Goal: Ask a question

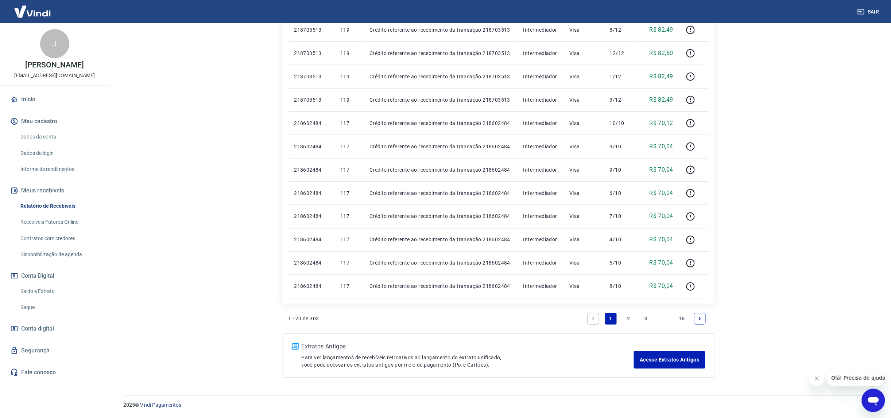
scroll to position [240, 0]
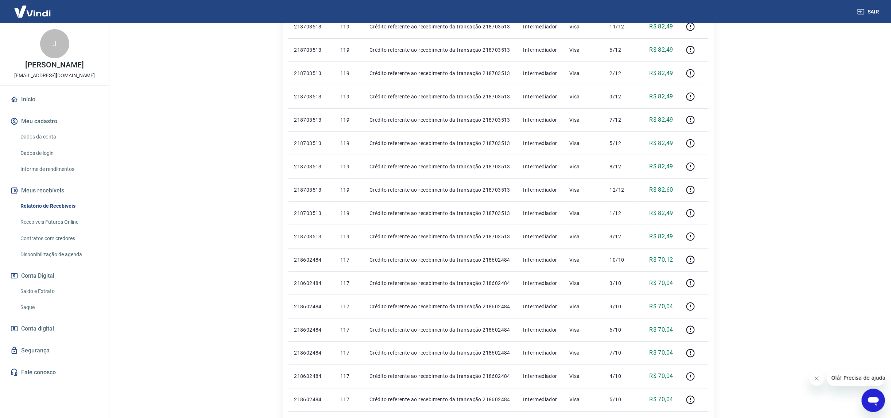
click at [41, 290] on link "Saldo e Extrato" at bounding box center [59, 291] width 83 height 15
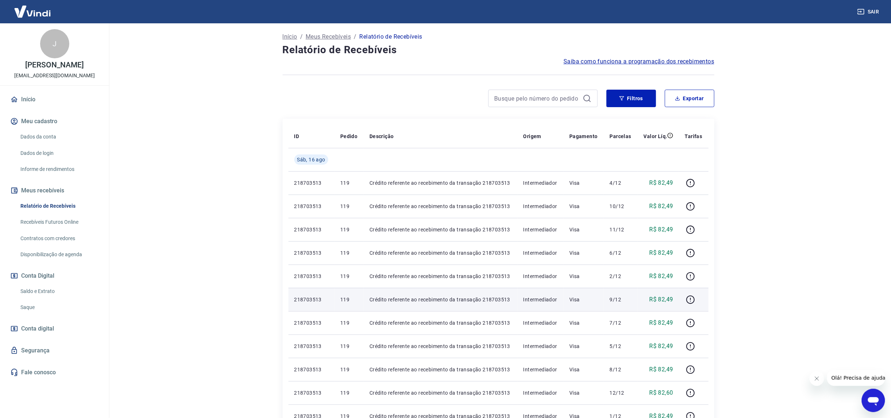
scroll to position [0, 0]
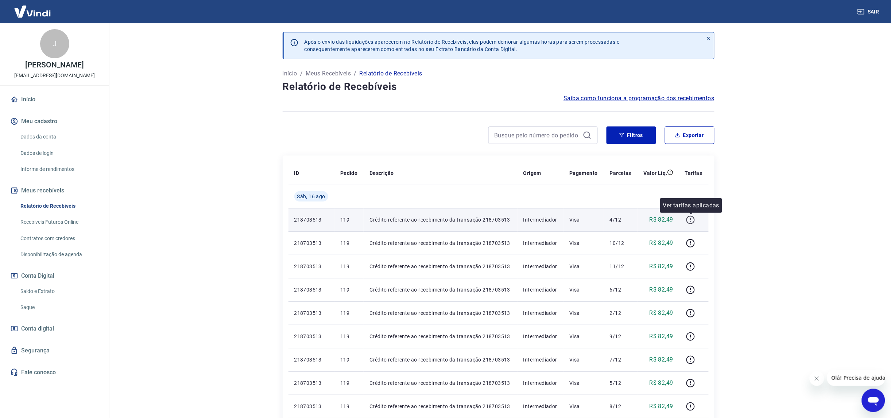
click at [692, 218] on icon "button" at bounding box center [690, 220] width 9 height 9
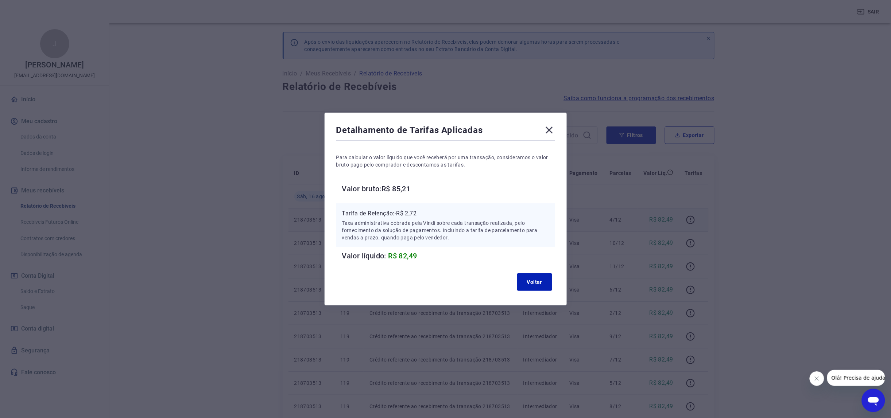
click at [553, 131] on icon at bounding box center [549, 130] width 7 height 7
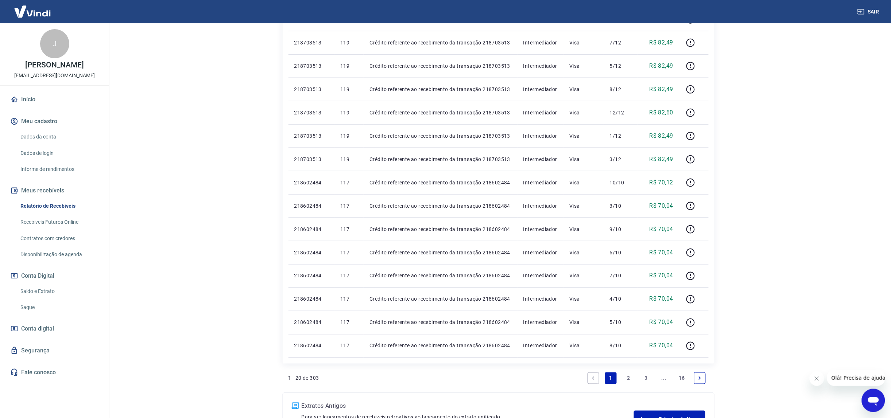
scroll to position [319, 0]
click at [625, 376] on link "2" at bounding box center [629, 377] width 12 height 12
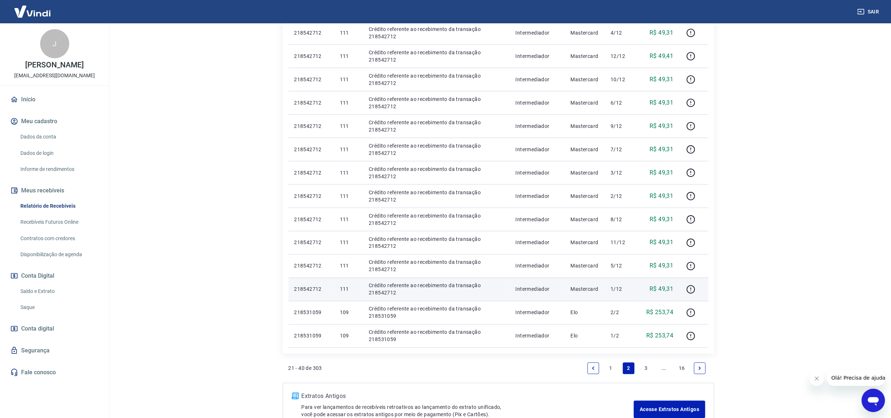
scroll to position [400, 0]
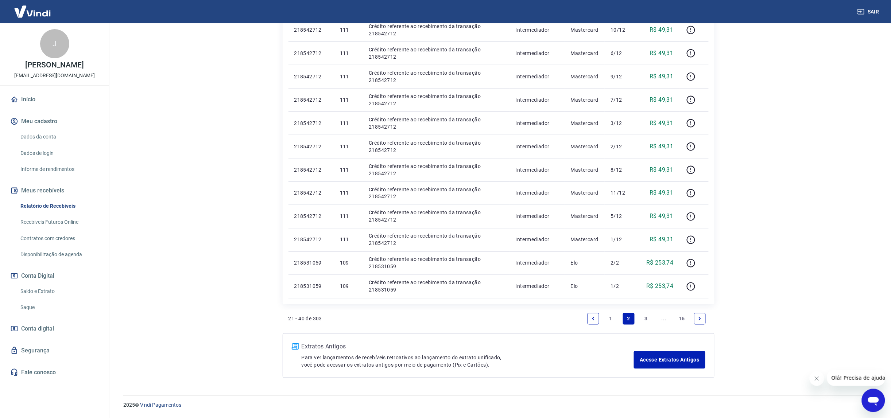
click at [646, 323] on link "3" at bounding box center [647, 319] width 12 height 12
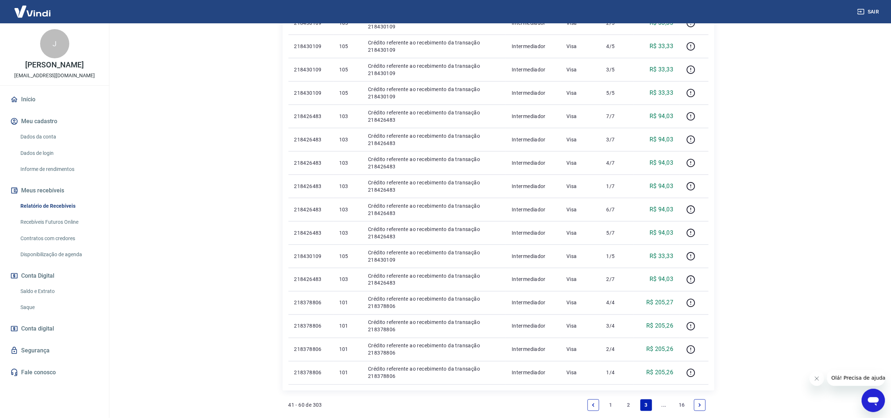
scroll to position [319, 0]
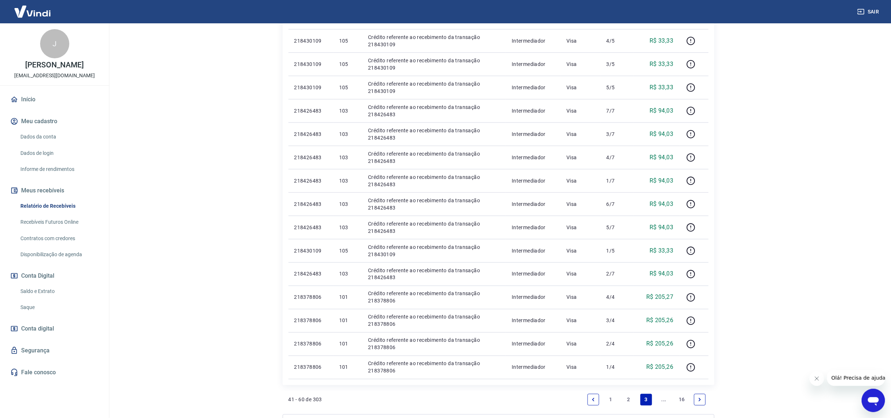
click at [701, 401] on icon "Next page" at bounding box center [699, 400] width 5 height 5
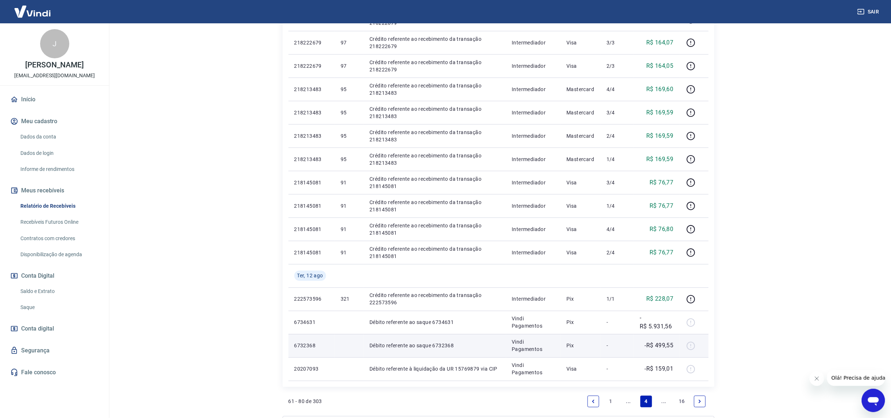
scroll to position [400, 0]
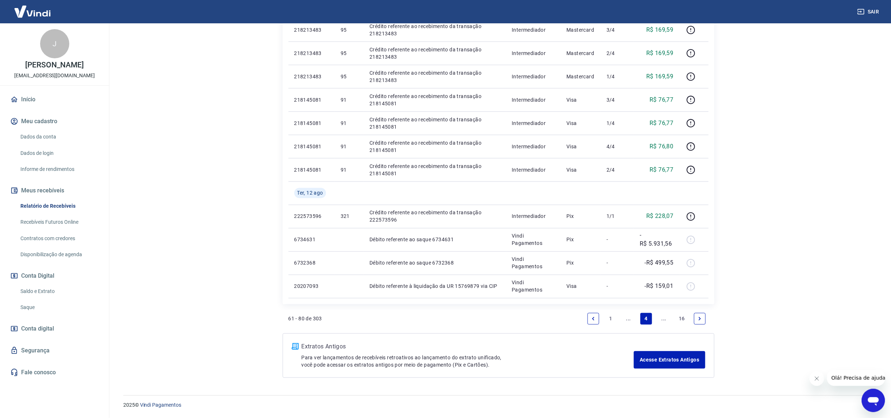
click at [696, 318] on link "Next page" at bounding box center [700, 319] width 12 height 12
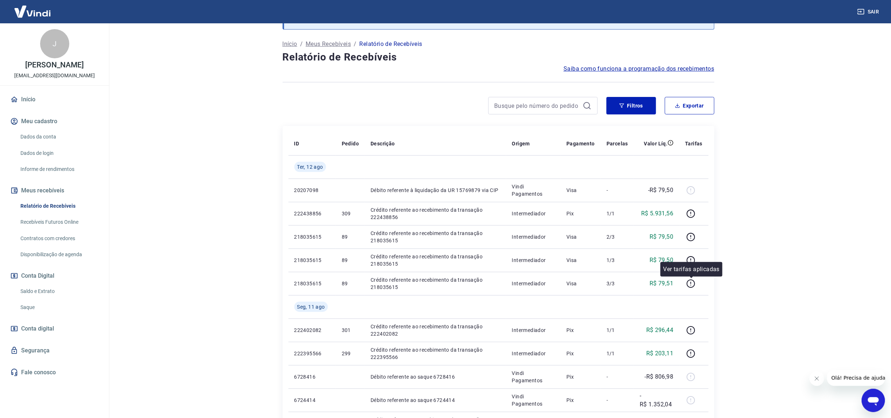
scroll to position [46, 0]
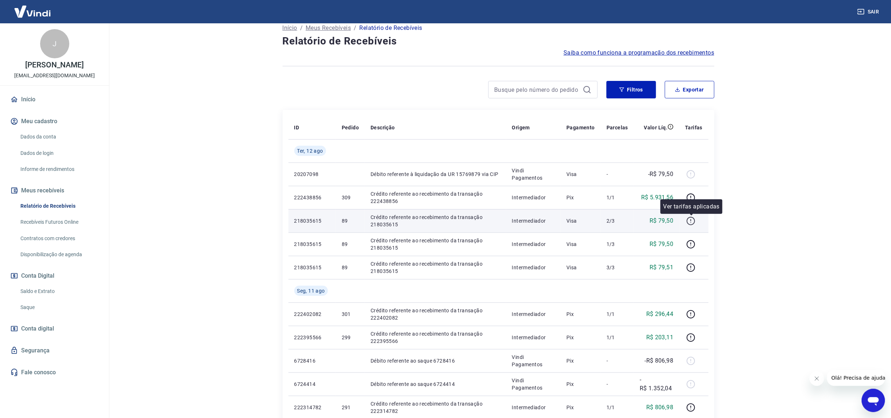
click at [691, 220] on icon "button" at bounding box center [691, 221] width 9 height 9
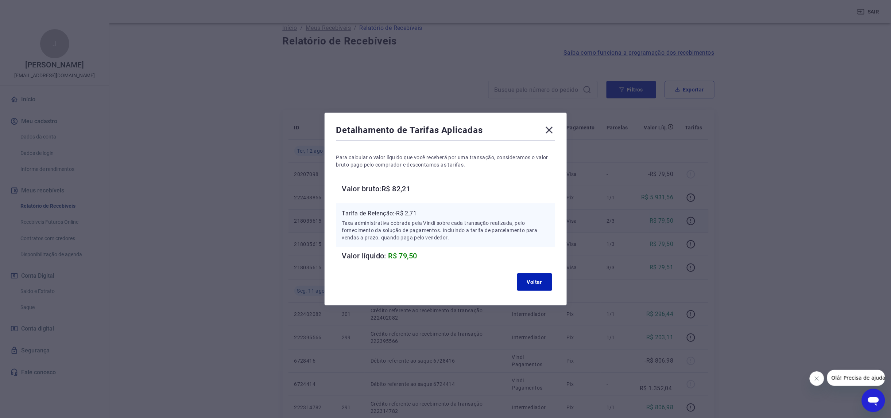
click at [553, 127] on icon at bounding box center [550, 130] width 12 height 12
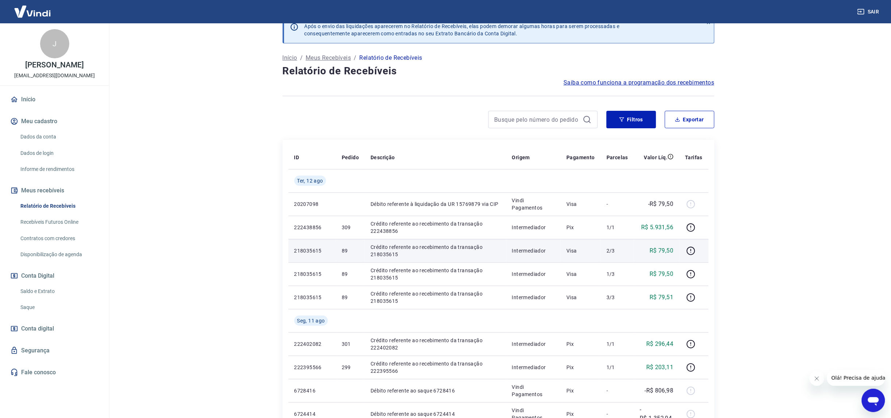
scroll to position [0, 0]
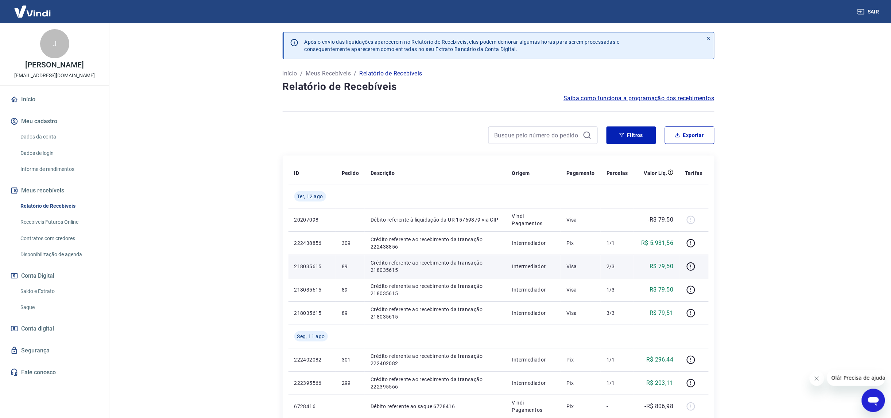
click at [878, 400] on icon "Abrir janela de mensagens" at bounding box center [873, 401] width 11 height 9
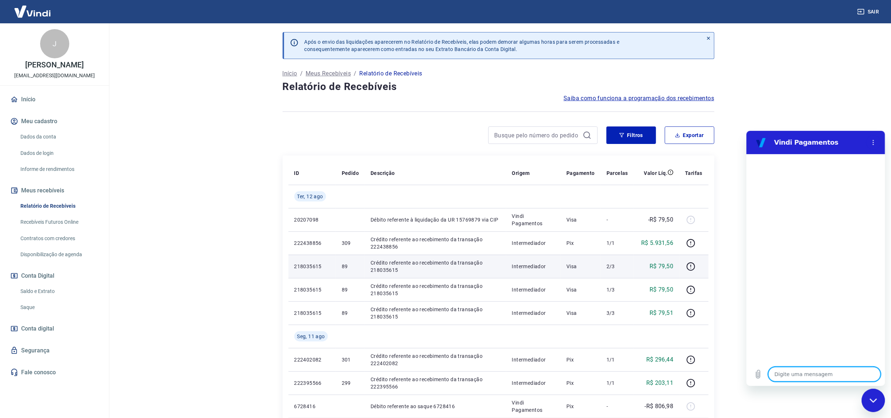
click at [788, 375] on textarea at bounding box center [824, 374] width 112 height 15
type textarea "T"
type textarea "x"
type textarea "Tr"
type textarea "x"
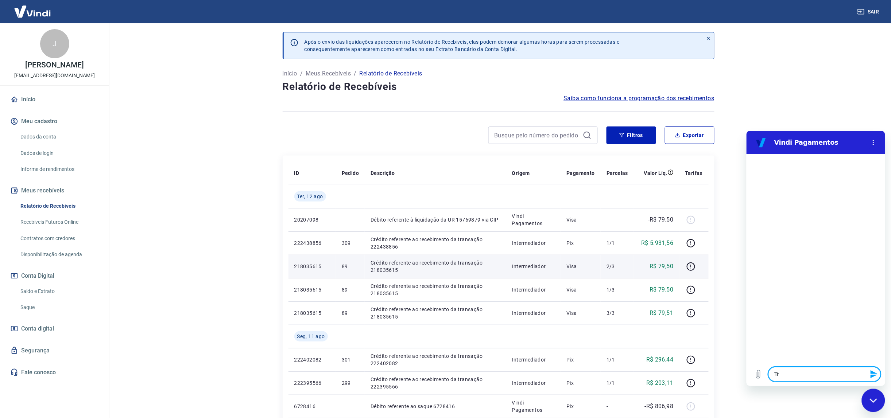
type textarea "Tra"
type textarea "x"
type textarea "Tran"
type textarea "x"
type textarea "Trans"
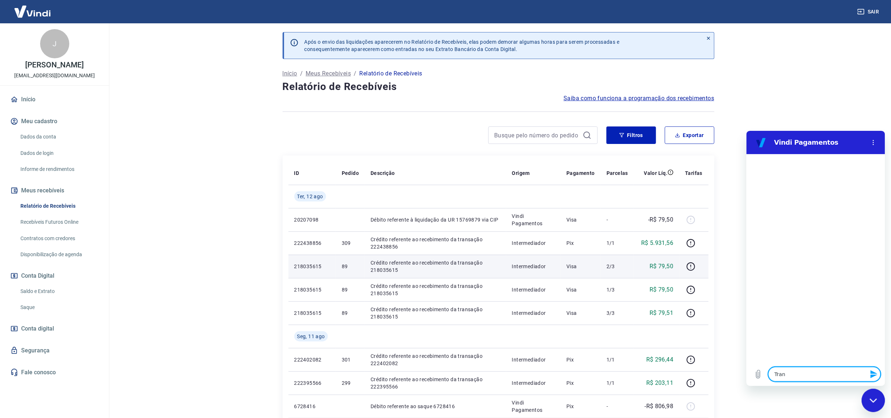
type textarea "x"
type textarea "Transp"
type textarea "x"
type textarea "Transpa"
type textarea "x"
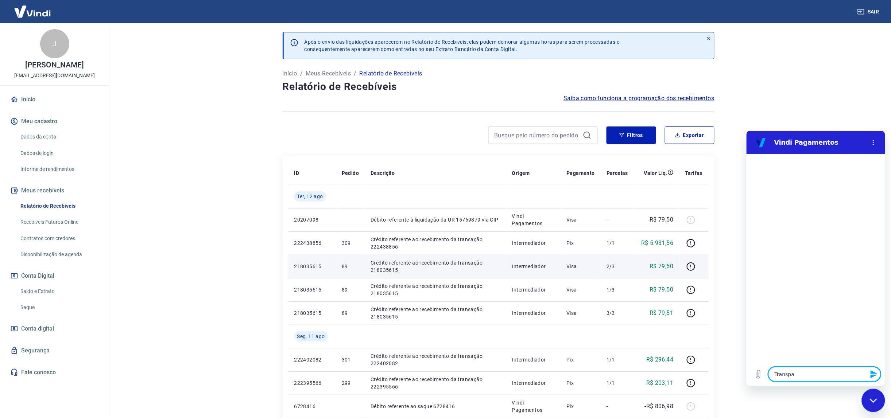
type textarea "Transpat"
type textarea "x"
type textarea "Transpate"
type textarea "x"
type textarea "Transpaten"
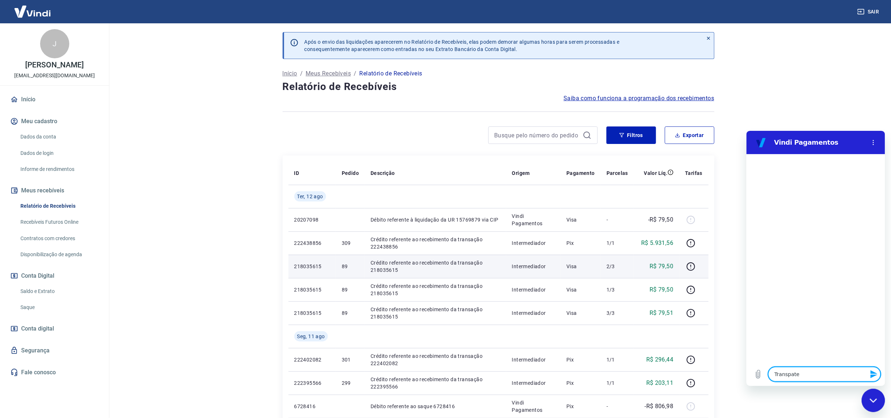
type textarea "x"
type textarea "Transpatenc"
type textarea "x"
type textarea "Transpatenci"
type textarea "x"
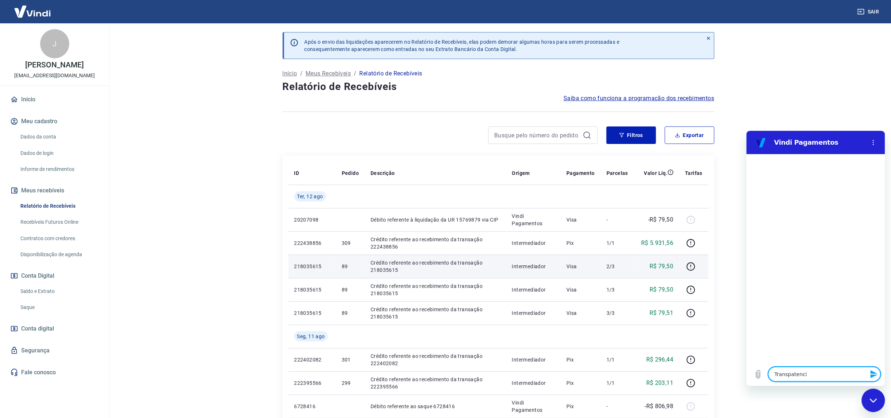
type textarea "Transpatencia"
type textarea "x"
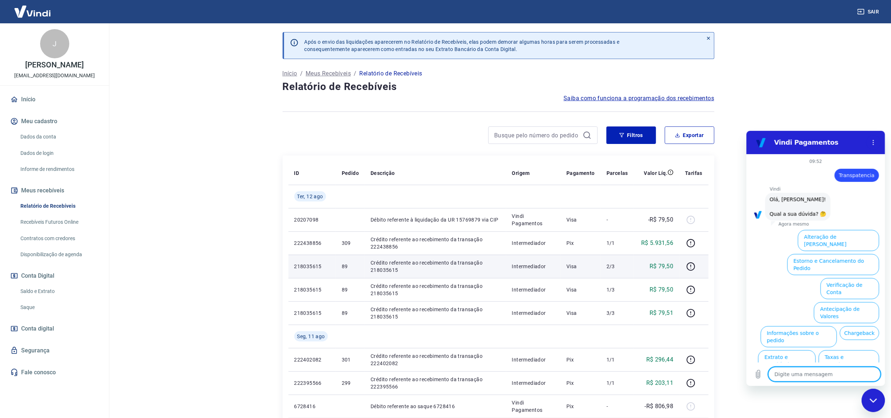
scroll to position [18, 0]
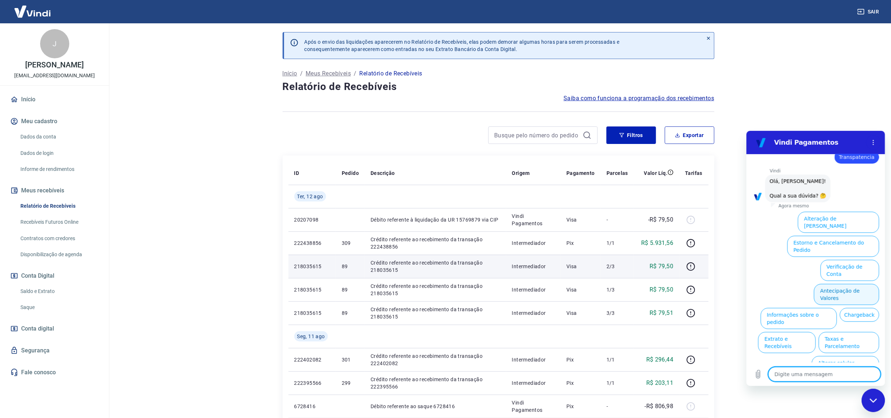
type textarea "F"
type textarea "x"
type textarea "Fa"
type textarea "x"
type textarea "Fal"
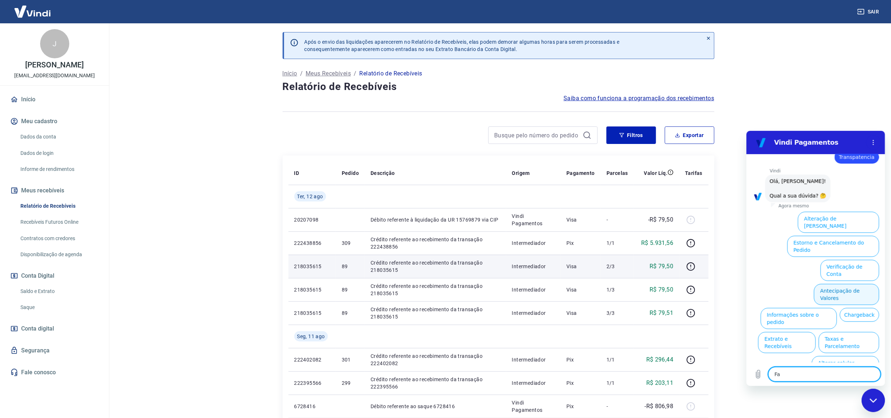
type textarea "x"
type textarea "Fala"
type textarea "x"
type textarea "Falar"
type textarea "x"
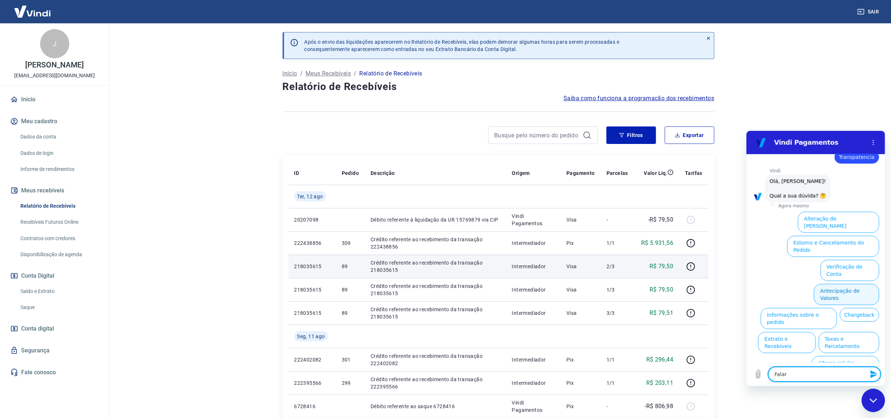
type textarea "Falar"
type textarea "x"
type textarea "Falar c"
type textarea "x"
type textarea "Falar co"
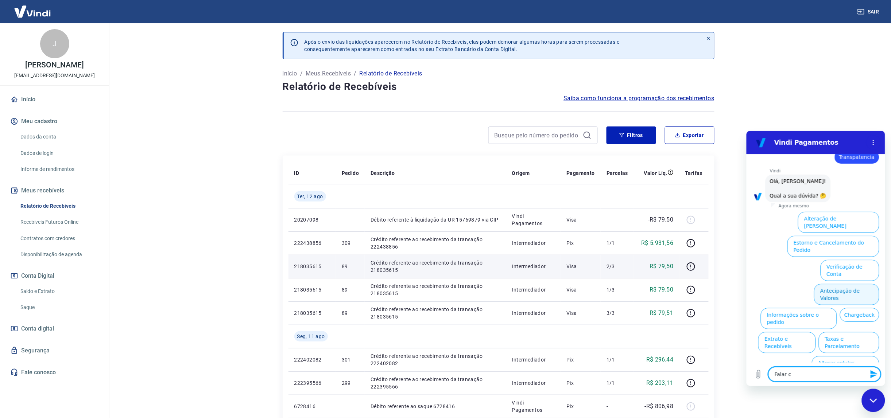
type textarea "x"
type textarea "Falar com"
type textarea "x"
type textarea "Falar com"
type textarea "x"
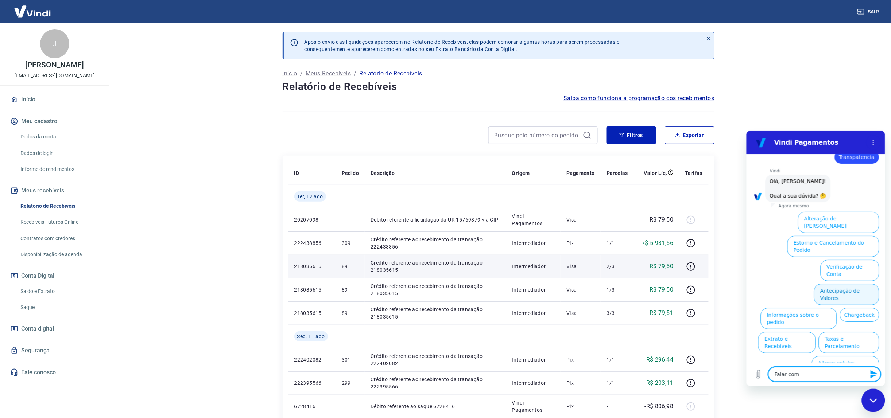
type textarea "Falar com a"
type textarea "x"
type textarea "Falar com at"
type textarea "x"
type textarea "Falar com ate"
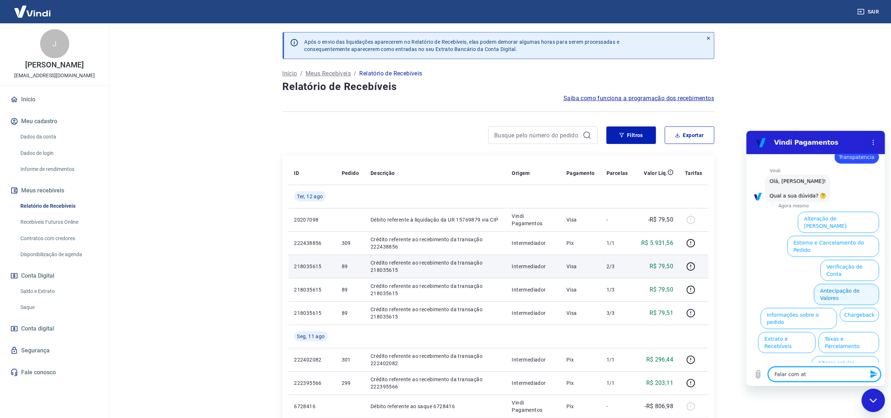
type textarea "x"
type textarea "Falar com [GEOGRAPHIC_DATA]"
type textarea "x"
type textarea "Falar com atend"
type textarea "x"
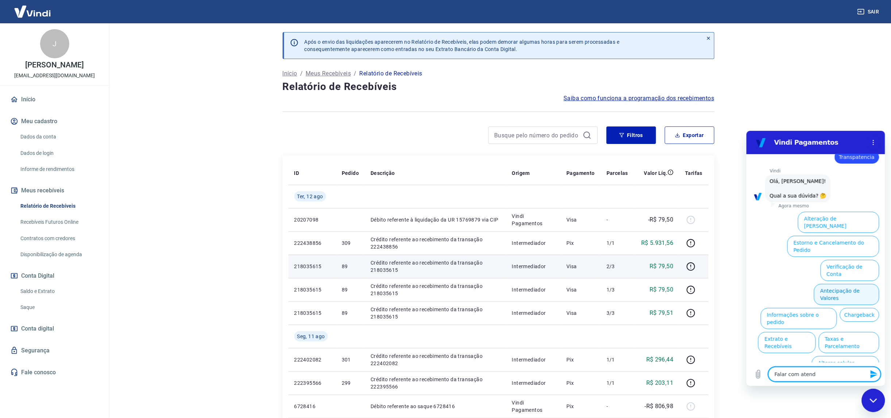
type textarea "Falar com atende"
type textarea "x"
type textarea "Falar com atenden"
type textarea "x"
type textarea "Falar com atendent"
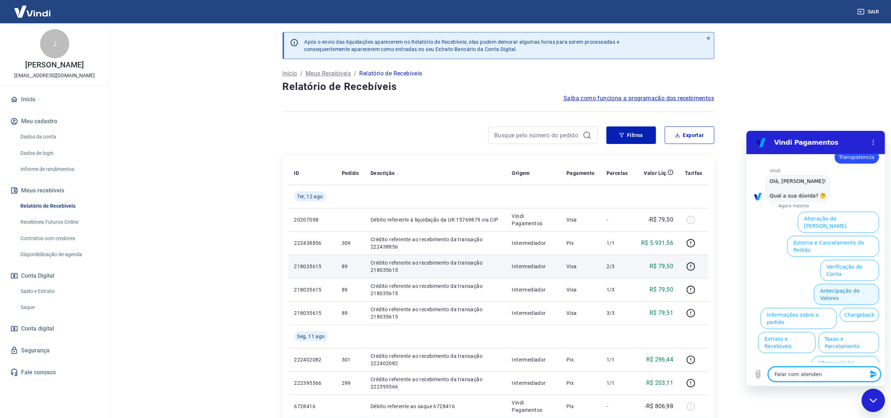
type textarea "x"
type textarea "Falar com atendente"
type textarea "x"
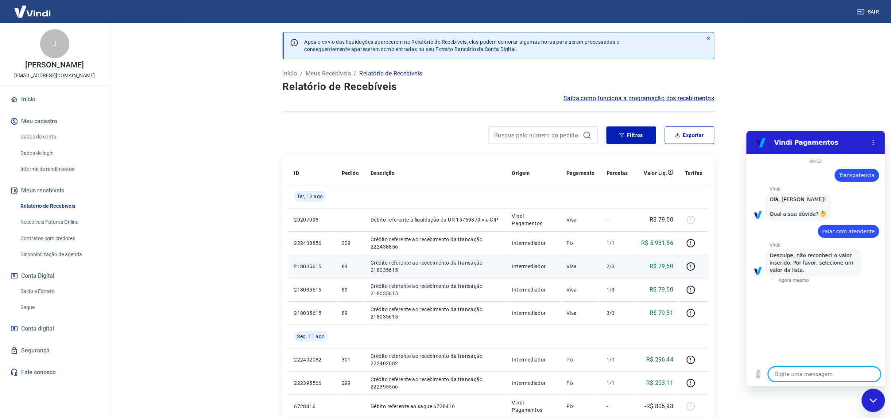
type textarea "x"
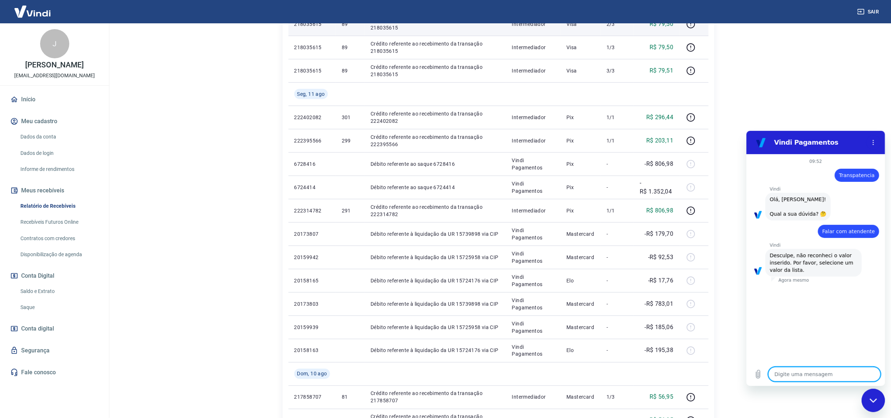
scroll to position [241, 0]
click at [832, 319] on div "09:52 diz: Transpatencia Enviado · 09:52 [PERSON_NAME] diz: [PERSON_NAME], [PER…" at bounding box center [815, 258] width 139 height 209
click at [876, 142] on button "Menu de opções" at bounding box center [873, 142] width 15 height 15
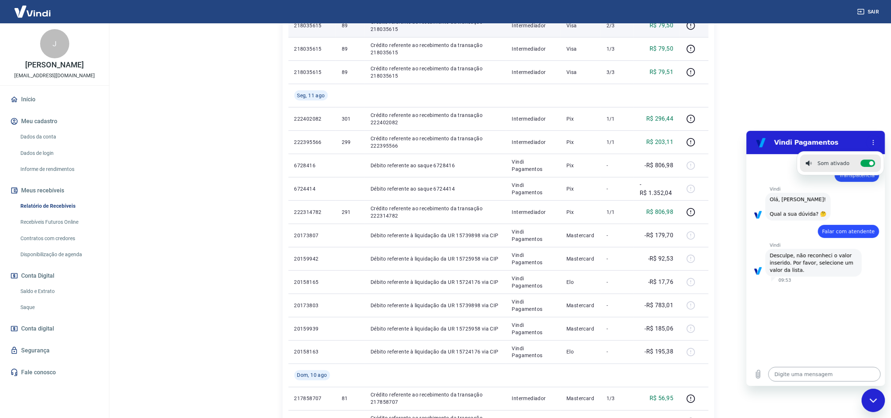
click at [799, 377] on textarea at bounding box center [824, 374] width 112 height 15
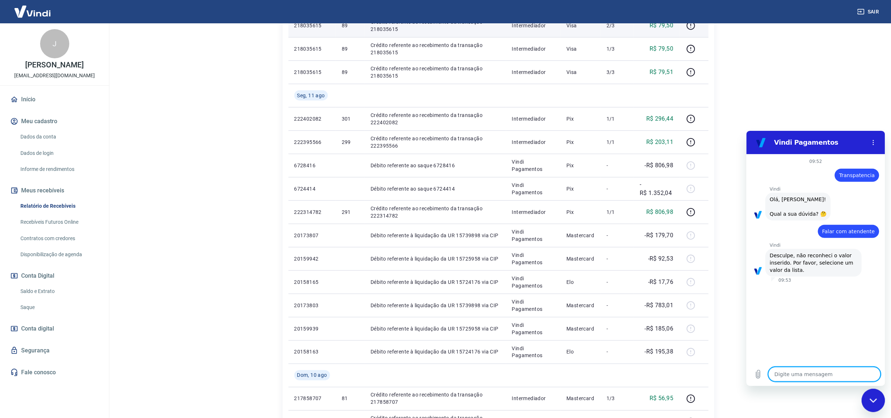
drag, startPoint x: 797, startPoint y: 375, endPoint x: 790, endPoint y: 373, distance: 7.7
click at [796, 375] on textarea at bounding box center [824, 374] width 112 height 15
type textarea "d"
type textarea "x"
type textarea "de"
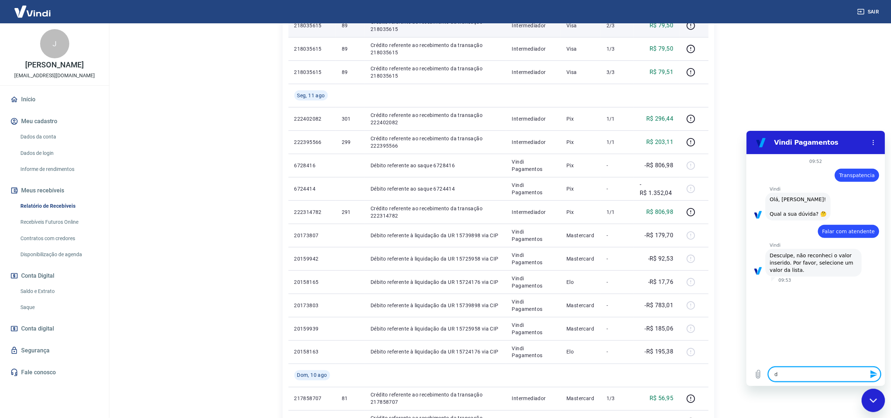
type textarea "x"
type textarea "d"
type textarea "x"
type textarea "p"
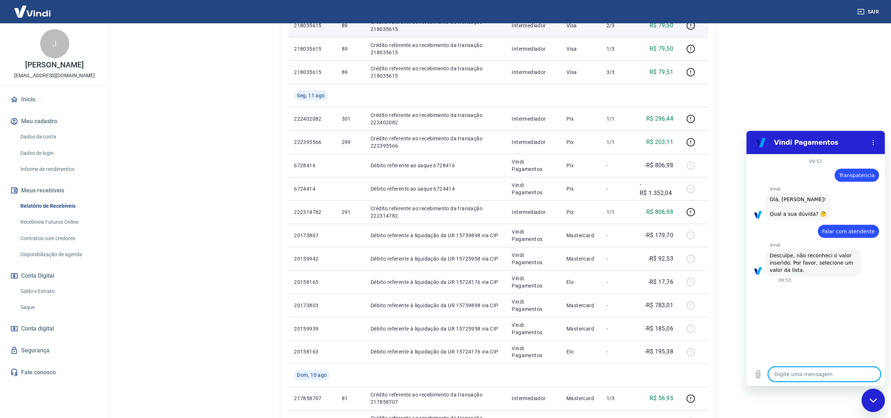
type textarea "x"
type textarea "pr"
type textarea "x"
type textarea "pre"
type textarea "x"
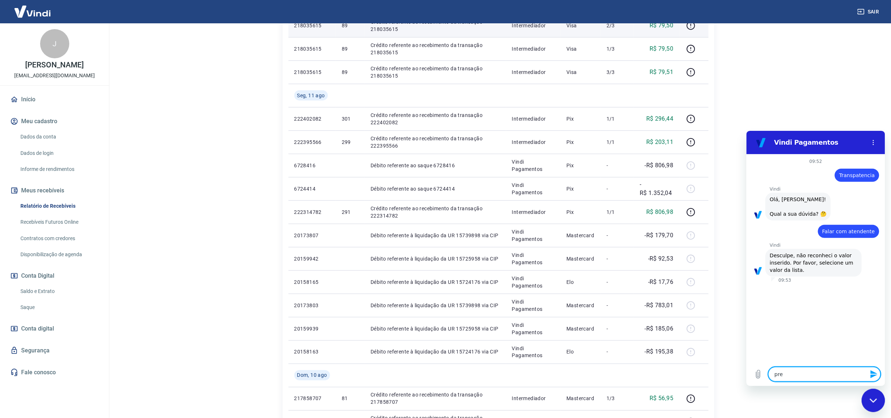
type textarea "prec"
type textarea "x"
type textarea "preci"
type textarea "x"
type textarea "precis"
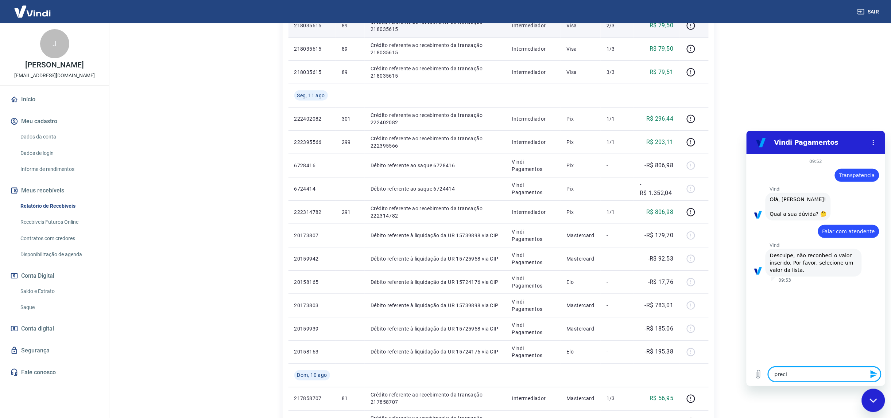
type textarea "x"
type textarea "preciso"
type textarea "x"
type textarea "preciso"
type textarea "x"
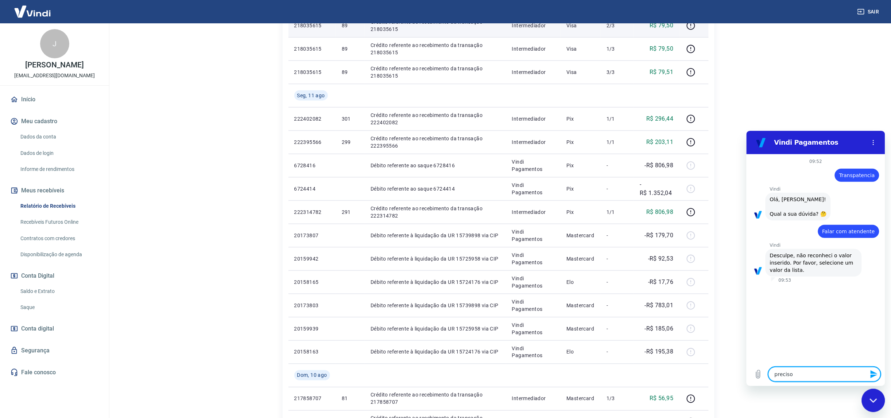
type textarea "preciso d"
type textarea "x"
type textarea "preciso de"
type textarea "x"
type textarea "preciso de"
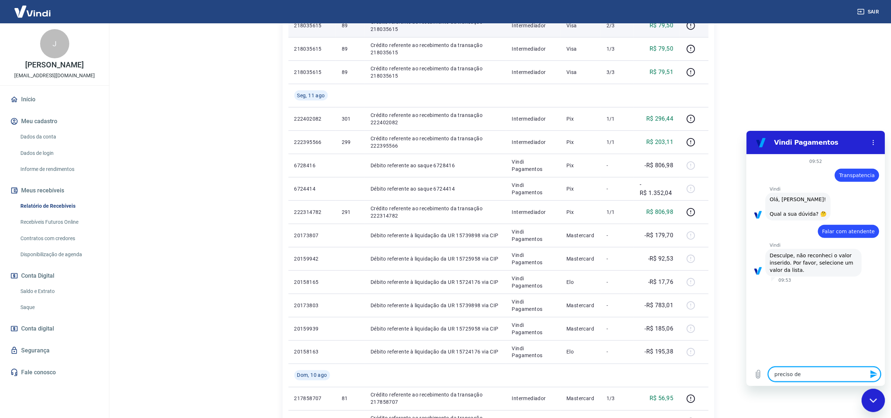
type textarea "x"
type textarea "preciso de a"
type textarea "x"
type textarea "preciso de aj"
type textarea "x"
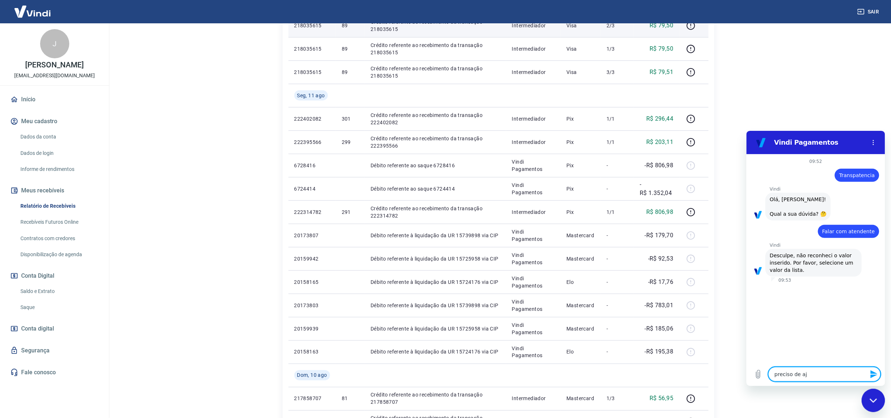
type textarea "preciso de aju"
type textarea "x"
type textarea "preciso de ajud"
type textarea "x"
type textarea "preciso de ajuda"
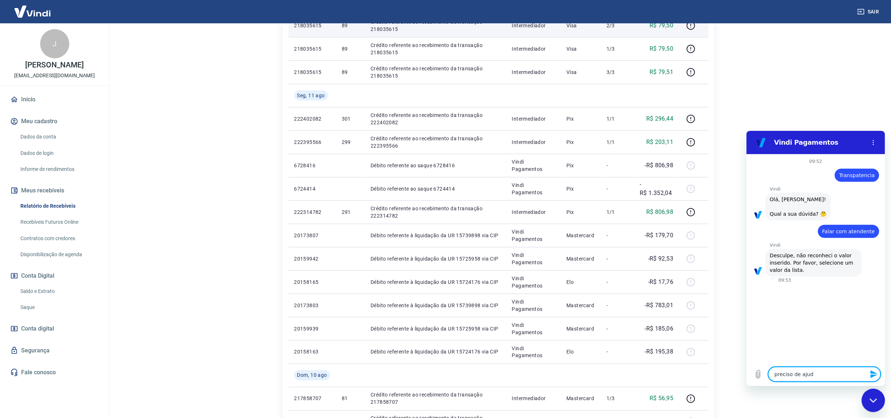
type textarea "x"
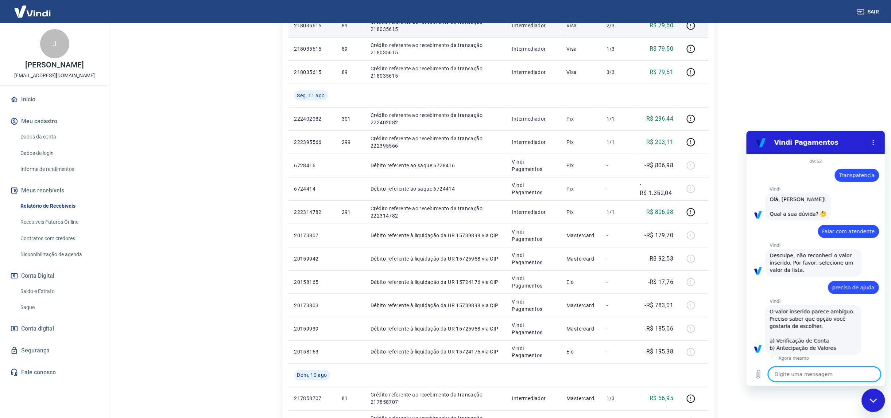
type textarea "a"
type textarea "x"
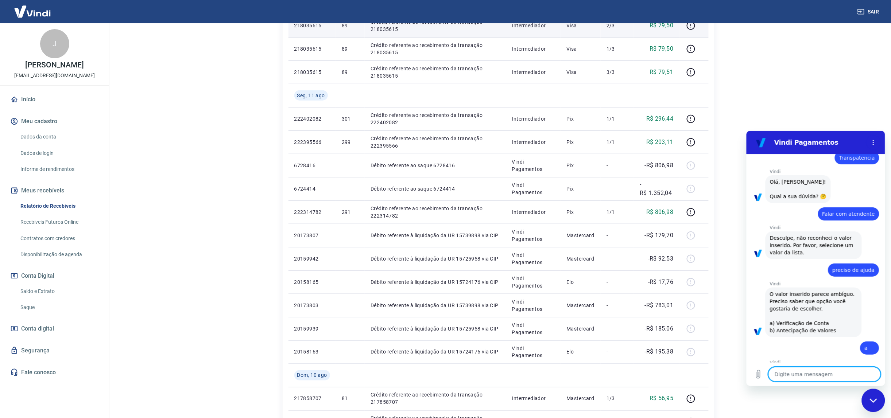
type textarea "x"
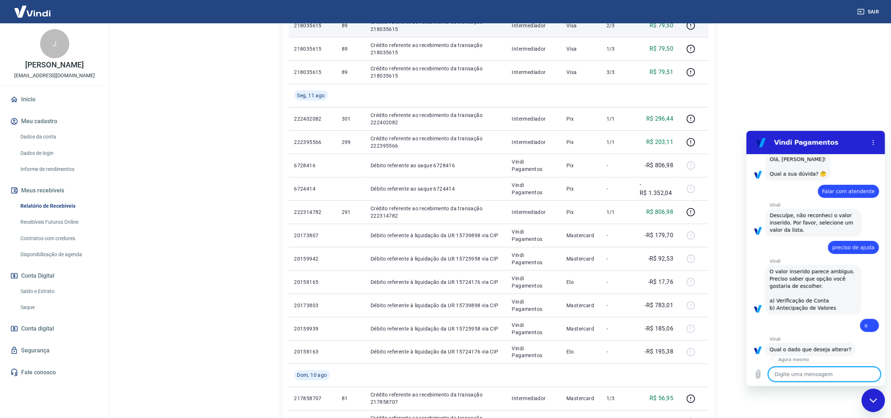
scroll to position [126, 0]
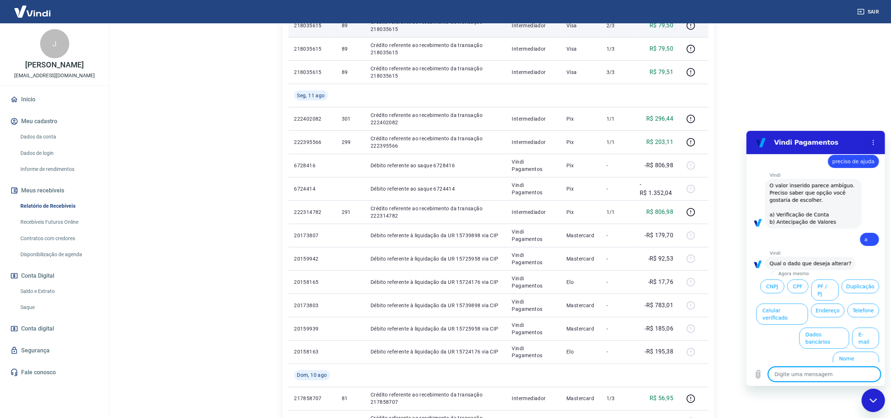
type textarea "n"
type textarea "x"
type textarea "ne"
type textarea "x"
type textarea "nen"
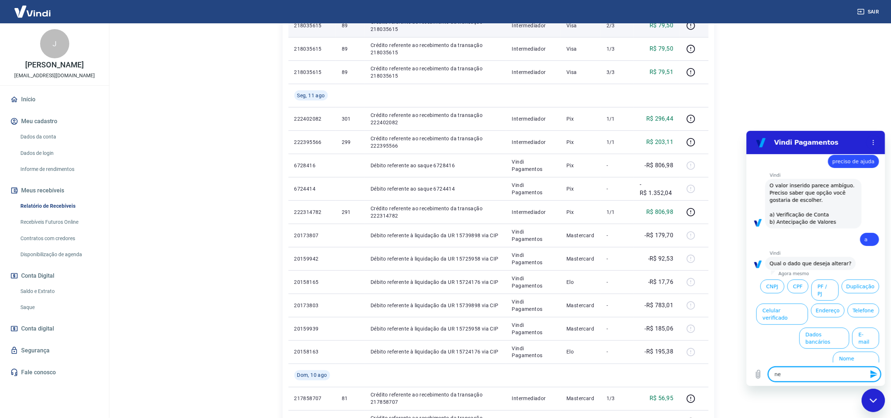
type textarea "x"
type textarea "nenh"
type textarea "x"
type textarea "nenhu"
type textarea "x"
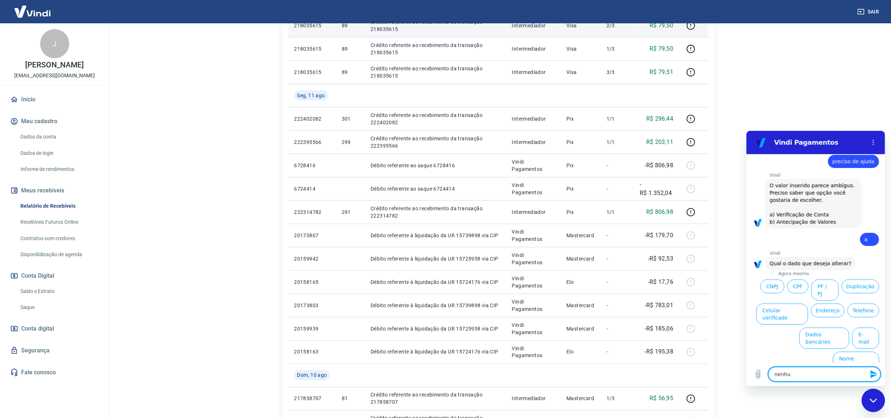
type textarea "nenhum"
type textarea "x"
type textarea "nenhumm"
type textarea "x"
type textarea "nenhum"
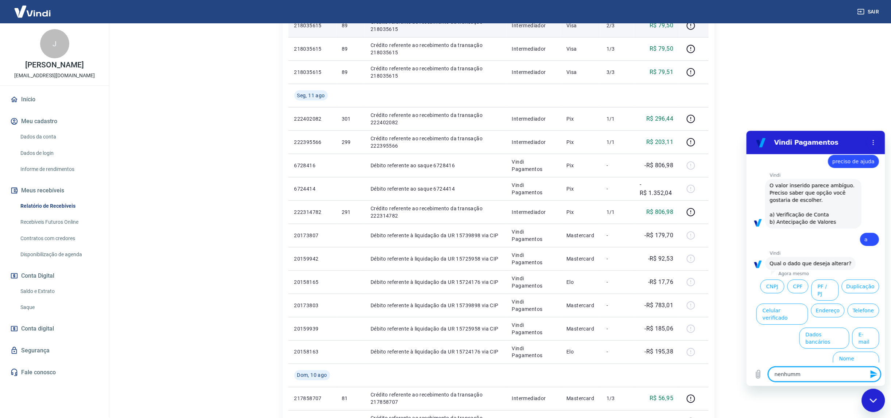
type textarea "x"
type textarea "nenhum"
type textarea "x"
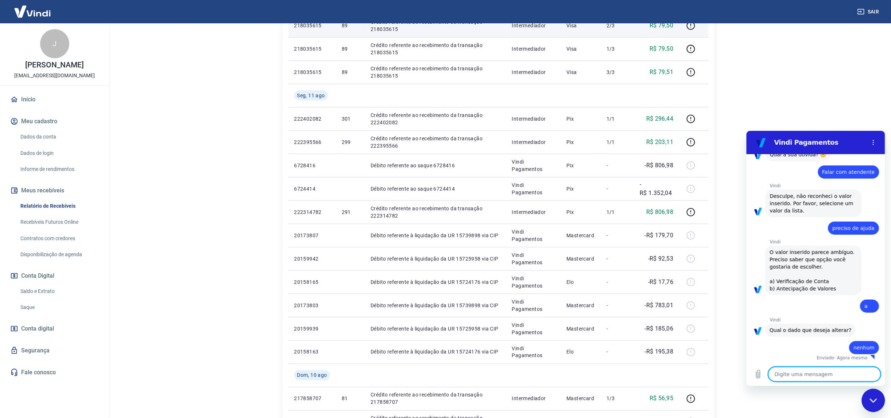
type textarea "x"
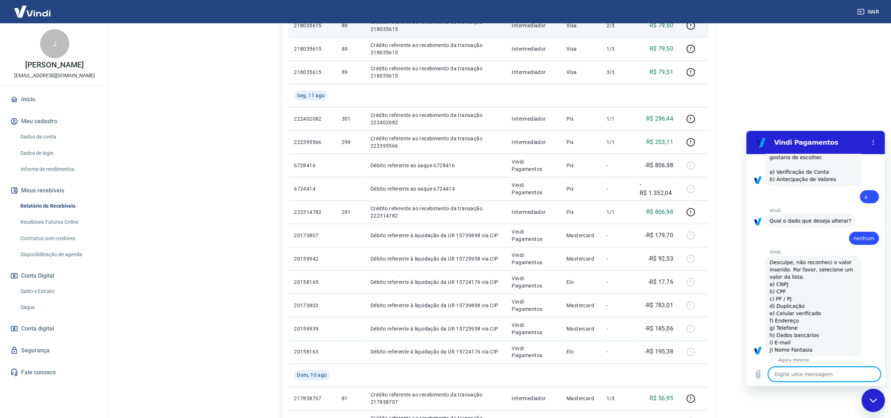
scroll to position [170, 0]
type textarea "p"
type textarea "x"
type textarea "pr"
type textarea "x"
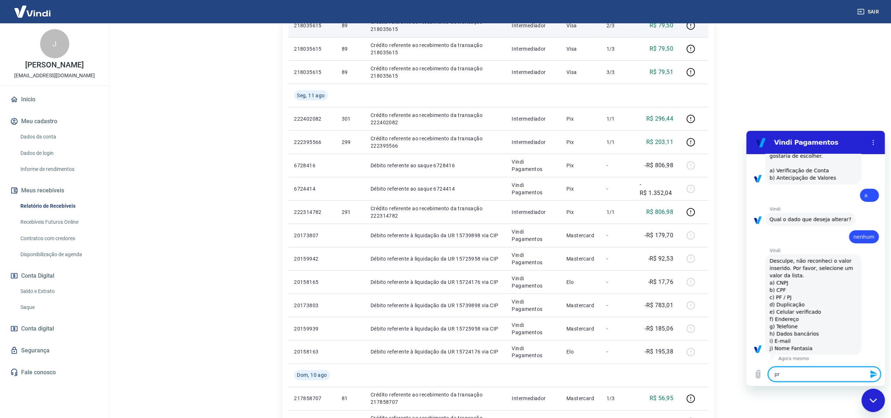
type textarea "pre"
type textarea "x"
type textarea "prec"
type textarea "x"
type textarea "preci"
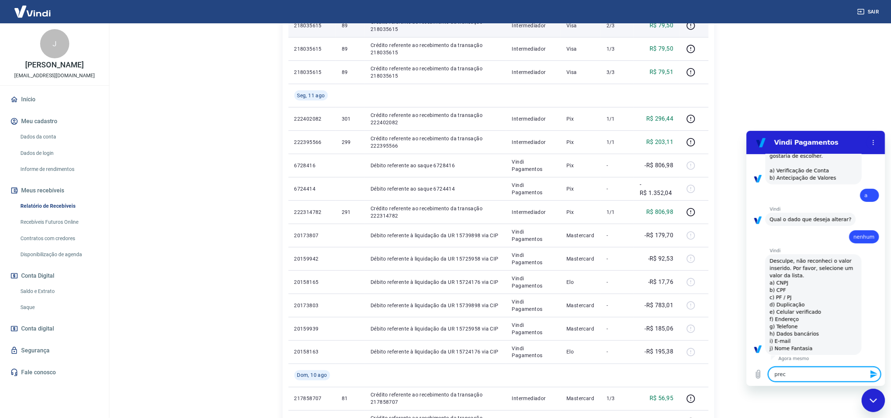
type textarea "x"
type textarea "precis"
type textarea "x"
type textarea "preciso"
type textarea "x"
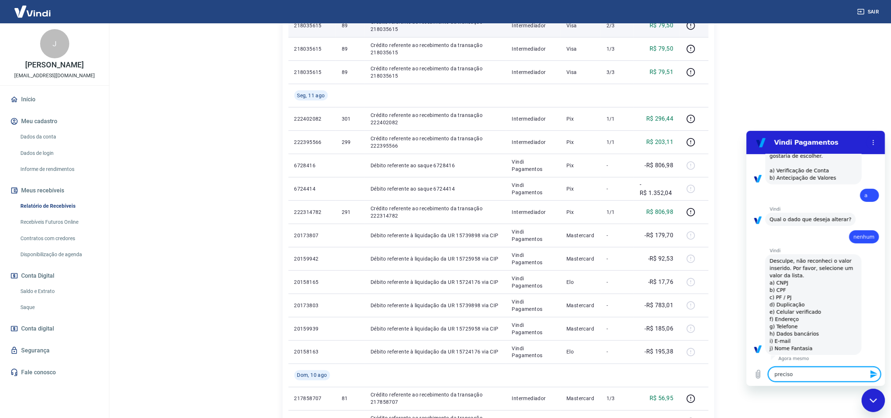
type textarea "preciso"
type textarea "x"
type textarea "preciso f"
type textarea "x"
type textarea "preciso fa"
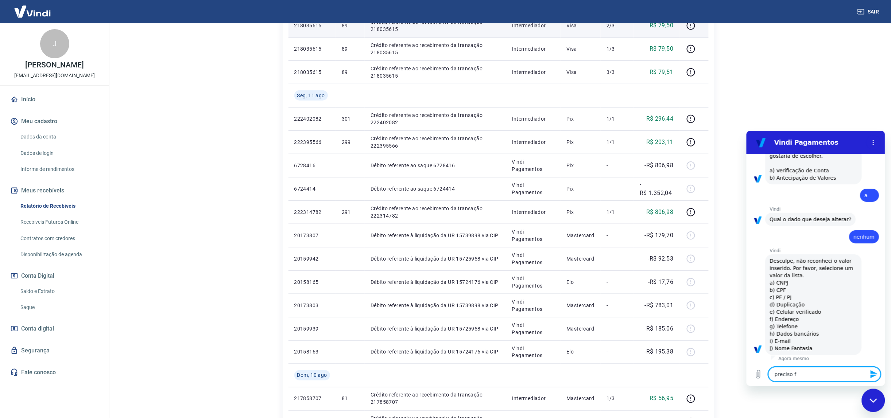
type textarea "x"
type textarea "preciso fal"
type textarea "x"
type textarea "preciso fala"
type textarea "x"
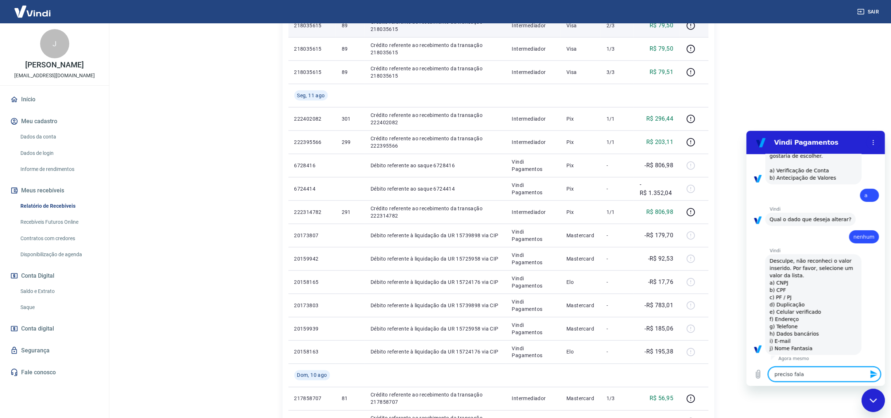
type textarea "preciso falar"
type textarea "x"
type textarea "preciso falar"
type textarea "x"
type textarea "preciso falar c"
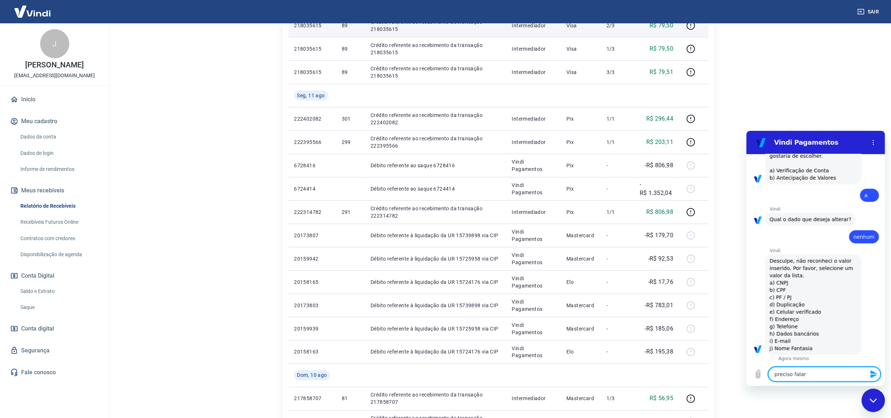
type textarea "x"
type textarea "preciso falar co"
type textarea "x"
type textarea "preciso falar com"
type textarea "x"
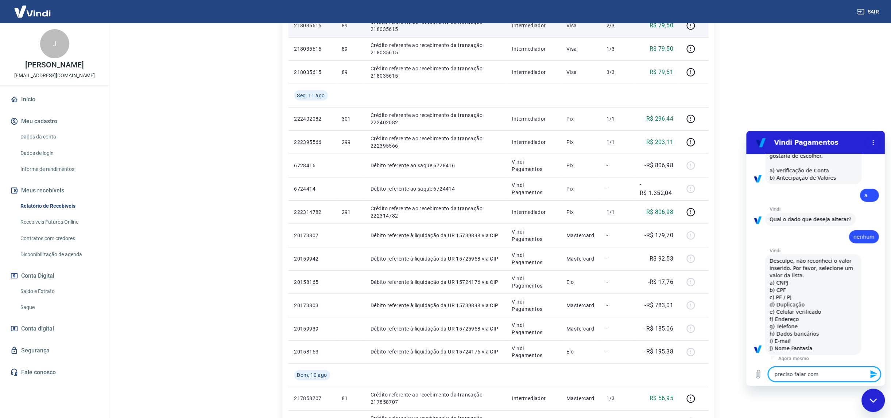
type textarea "preciso falar com"
type textarea "x"
type textarea "preciso falar com a"
type textarea "x"
type textarea "preciso falar com at"
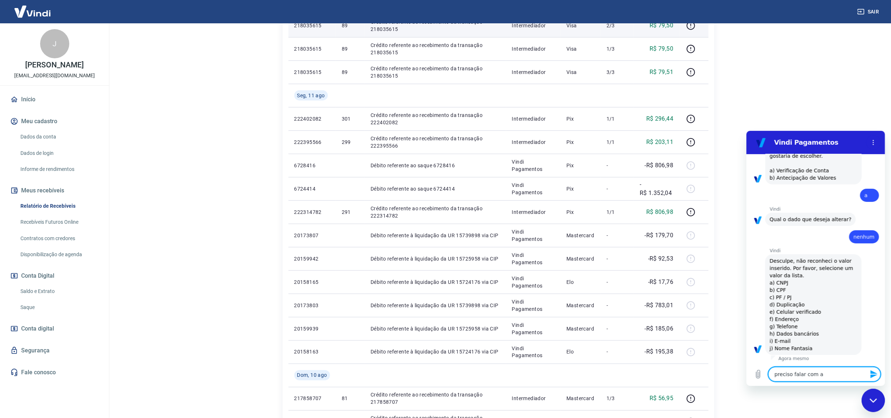
type textarea "x"
type textarea "preciso falar com ate"
type textarea "x"
type textarea "preciso falar com aten"
type textarea "x"
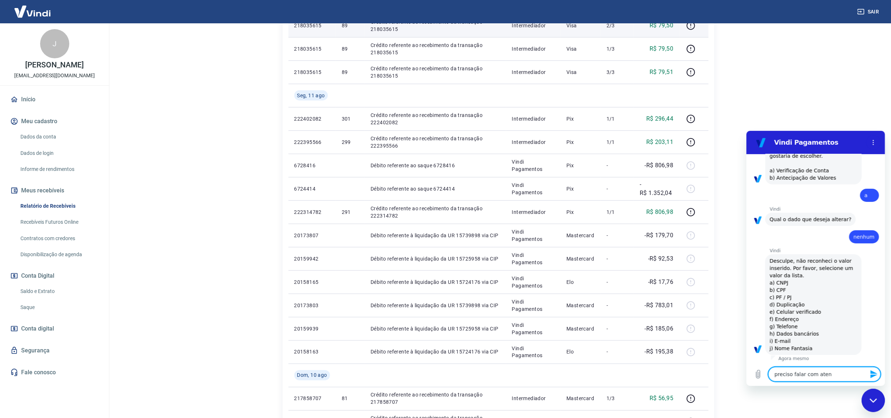
type textarea "preciso falar com atend"
type textarea "x"
type textarea "preciso falar com atende"
type textarea "x"
type textarea "preciso falar com atenden"
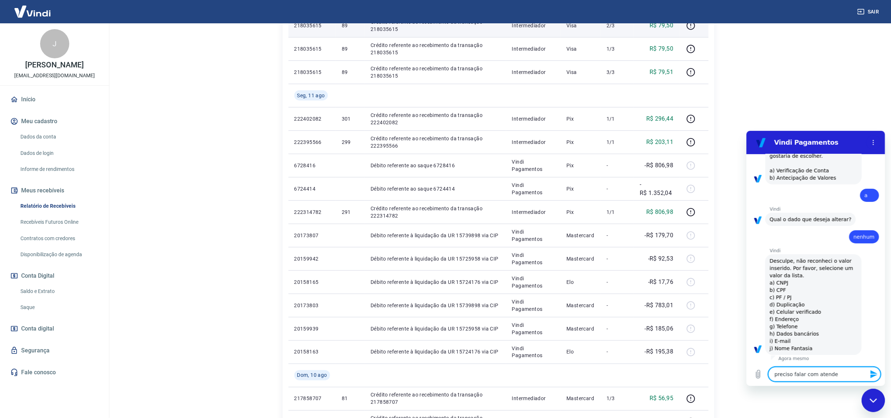
type textarea "x"
type textarea "preciso falar com atendent"
type textarea "x"
type textarea "preciso falar com atendente"
type textarea "x"
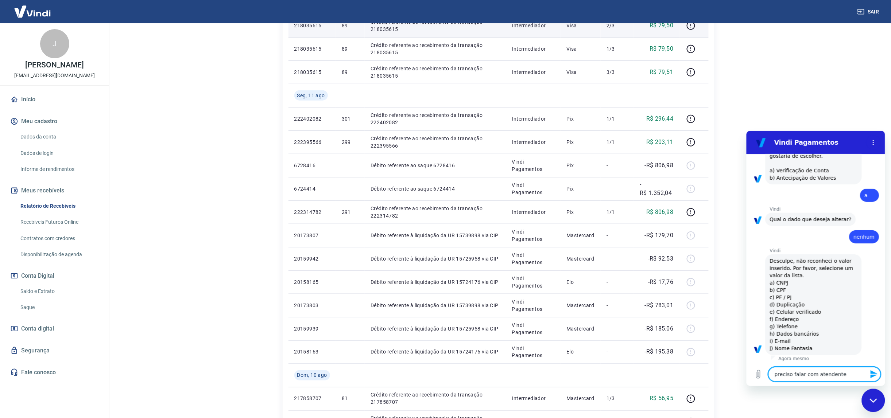
type textarea "preciso falar com atendente"
type textarea "x"
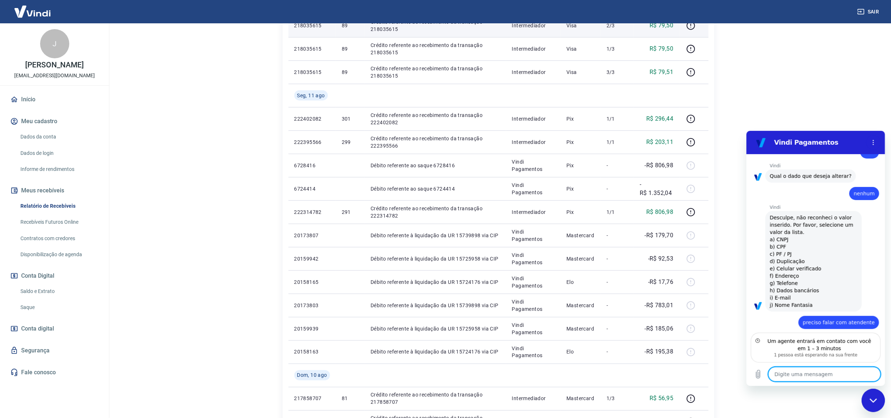
scroll to position [247, 0]
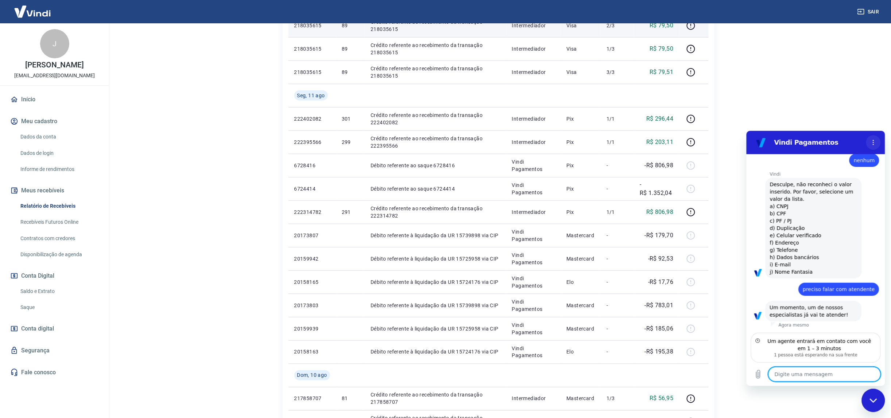
click at [873, 142] on circle "Menu de opções" at bounding box center [873, 142] width 1 height 1
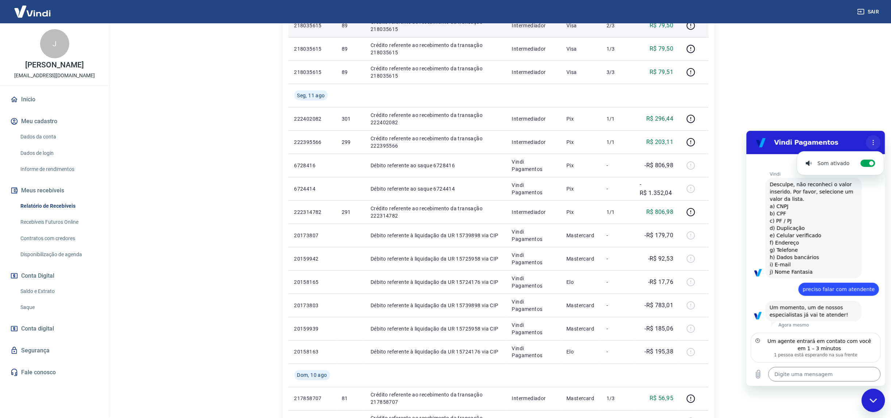
click at [873, 142] on circle "Menu de opções" at bounding box center [873, 142] width 1 height 1
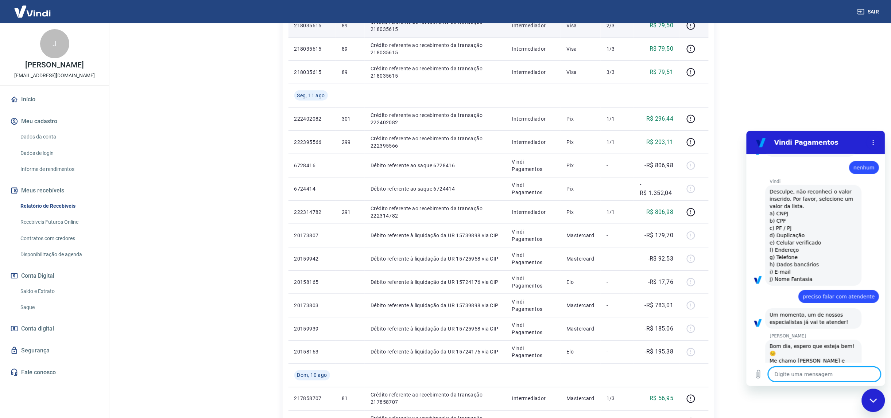
scroll to position [274, 0]
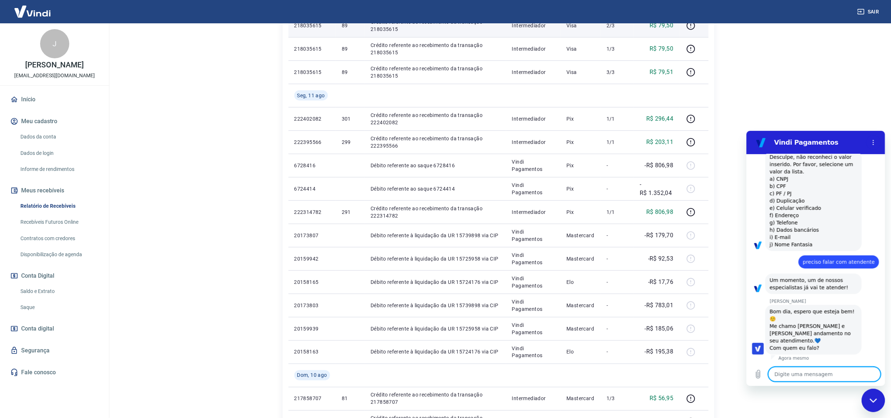
type textarea "x"
click at [827, 373] on textarea at bounding box center [824, 374] width 112 height 15
type textarea "O"
type textarea "x"
type textarea "Ol"
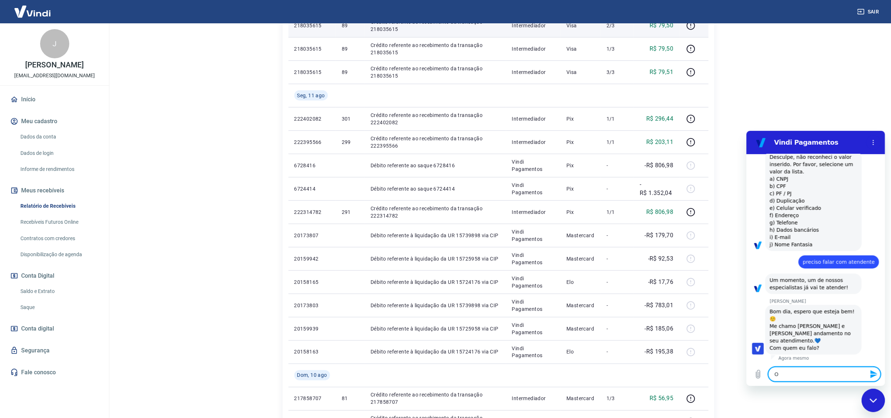
type textarea "x"
type textarea "Olá"
type textarea "x"
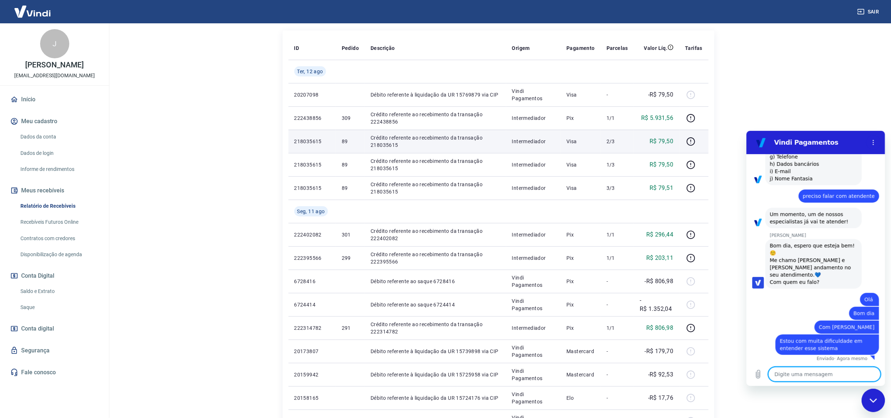
scroll to position [0, 0]
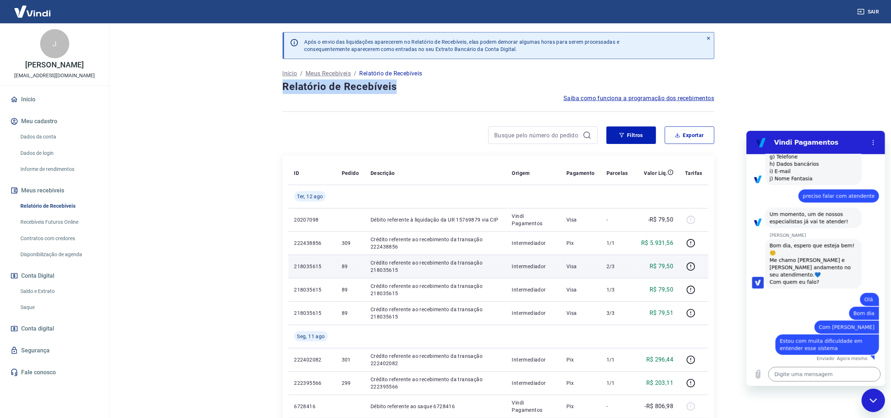
drag, startPoint x: 283, startPoint y: 88, endPoint x: 408, endPoint y: 88, distance: 124.8
click at [408, 88] on h4 "Relatório de Recebíveis" at bounding box center [499, 87] width 432 height 15
copy h4 "Relatório de Recebíveis"
paste textarea "Relatório de Recebíveis"
click at [811, 375] on textarea "Relatório de Recebíveis" at bounding box center [824, 374] width 112 height 15
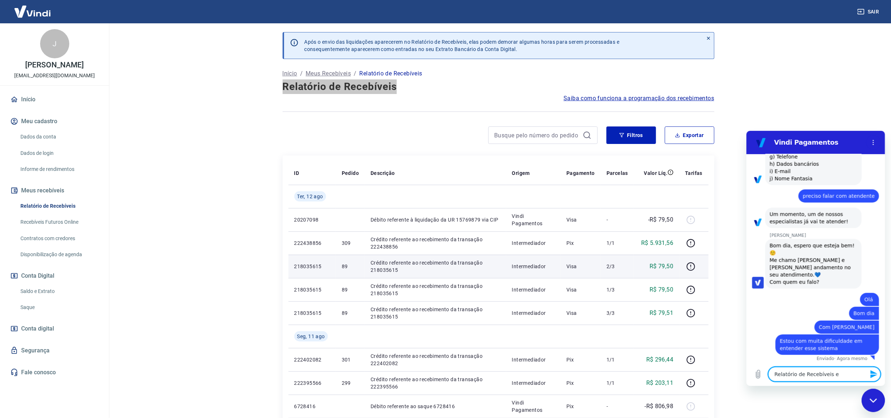
paste textarea "Extrato"
click at [873, 375] on icon "Enviar mensagem" at bounding box center [873, 374] width 7 height 8
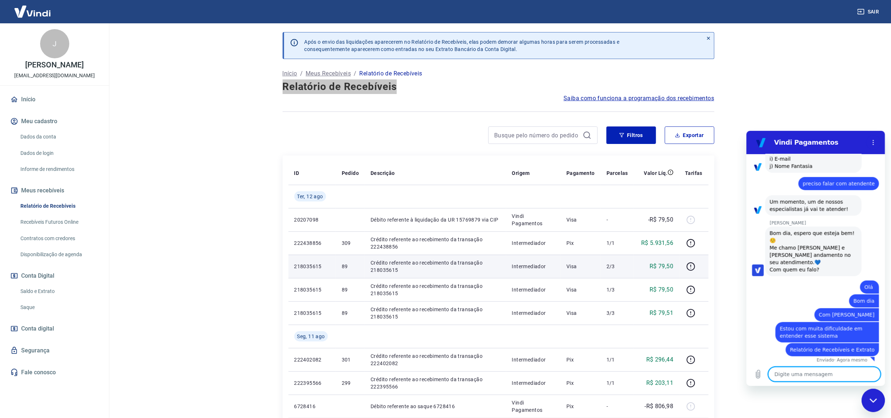
scroll to position [354, 0]
click at [813, 379] on textarea at bounding box center [824, 374] width 112 height 15
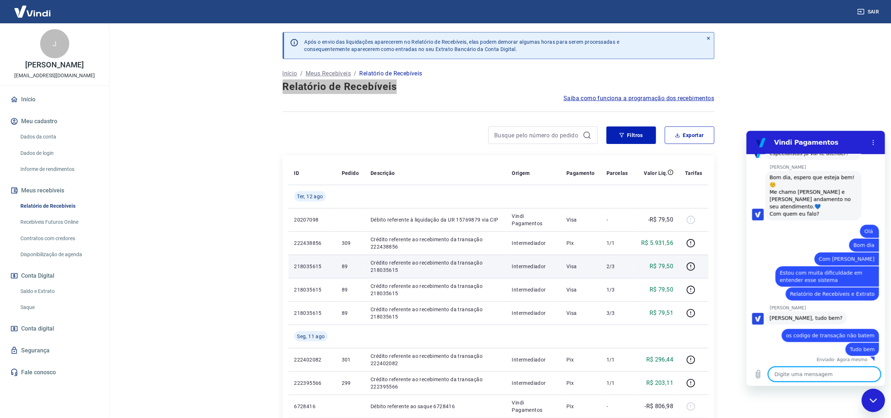
scroll to position [410, 0]
click at [800, 377] on textarea at bounding box center [824, 374] width 112 height 15
click at [797, 374] on textarea at bounding box center [824, 374] width 112 height 15
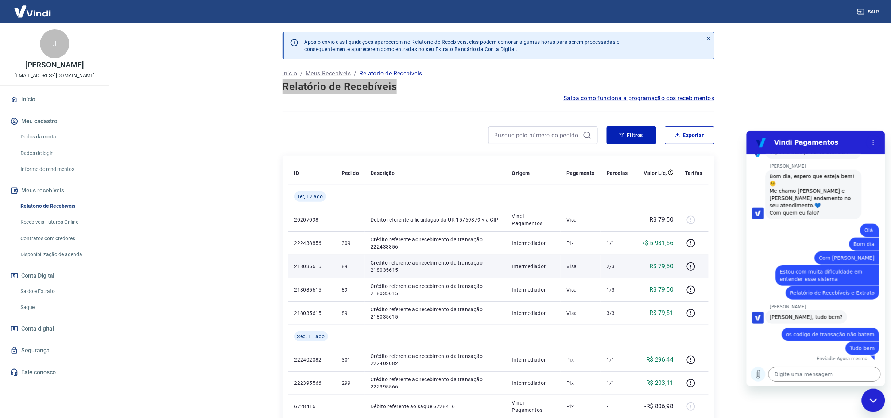
click at [757, 375] on icon "Carregar arquivo" at bounding box center [758, 374] width 9 height 9
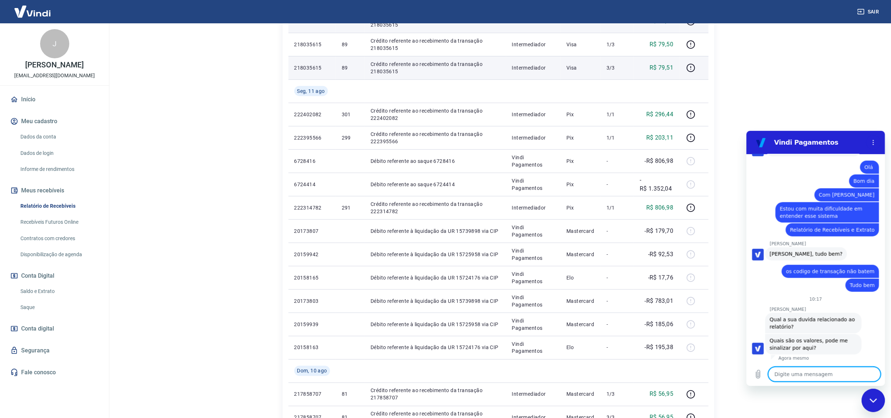
scroll to position [274, 0]
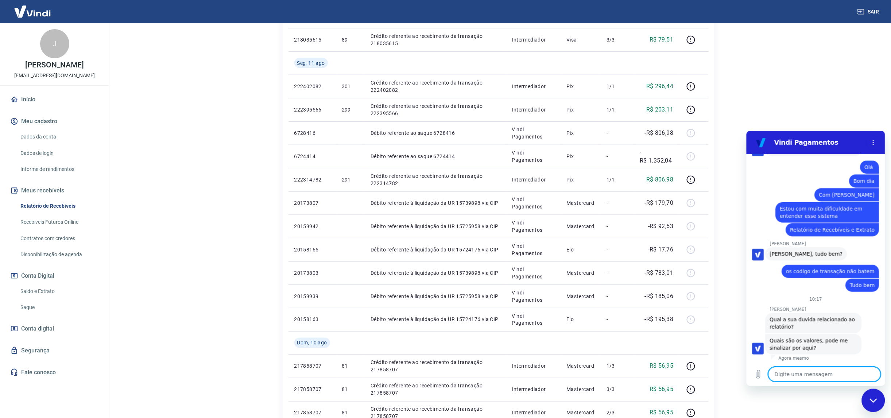
click at [801, 375] on textarea at bounding box center [824, 374] width 112 height 15
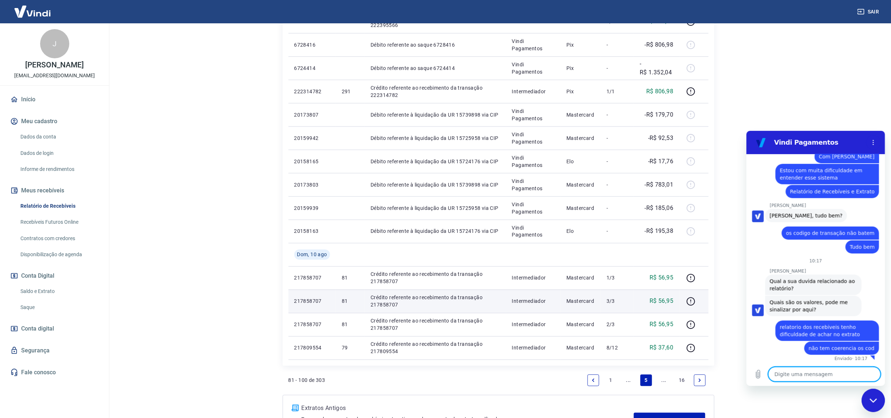
scroll to position [424, 0]
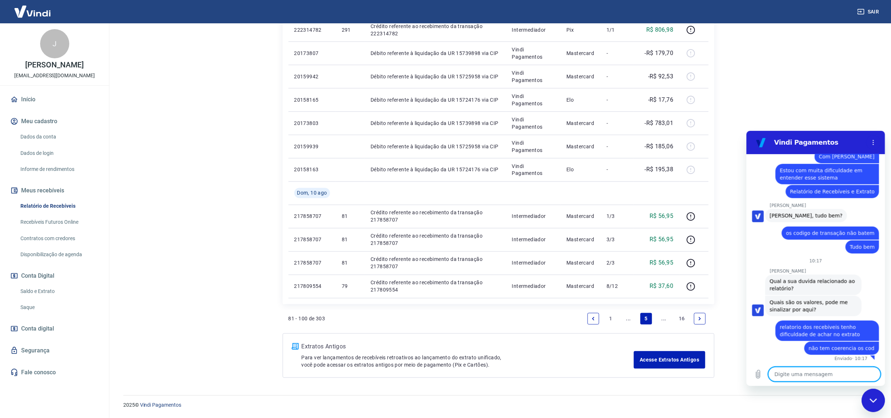
click at [612, 318] on link "1" at bounding box center [611, 319] width 12 height 12
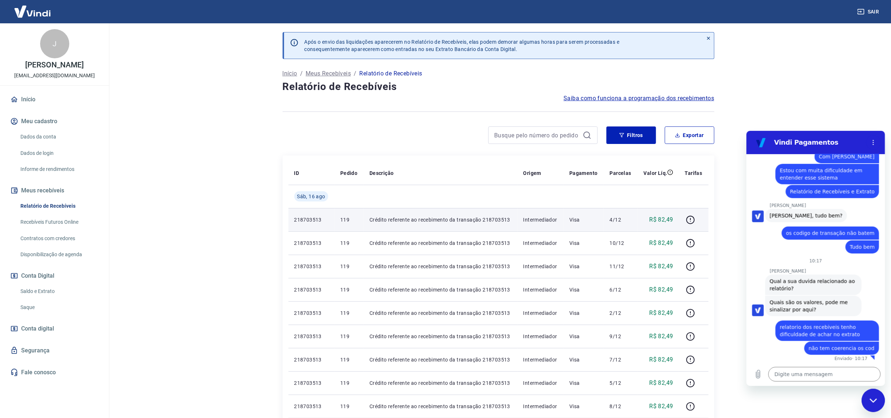
click at [309, 223] on p "218703513" at bounding box center [311, 219] width 35 height 7
drag, startPoint x: 294, startPoint y: 219, endPoint x: 321, endPoint y: 220, distance: 27.0
click at [321, 220] on p "218703513" at bounding box center [311, 219] width 35 height 7
copy p "218703513"
click at [815, 375] on textarea at bounding box center [824, 374] width 112 height 15
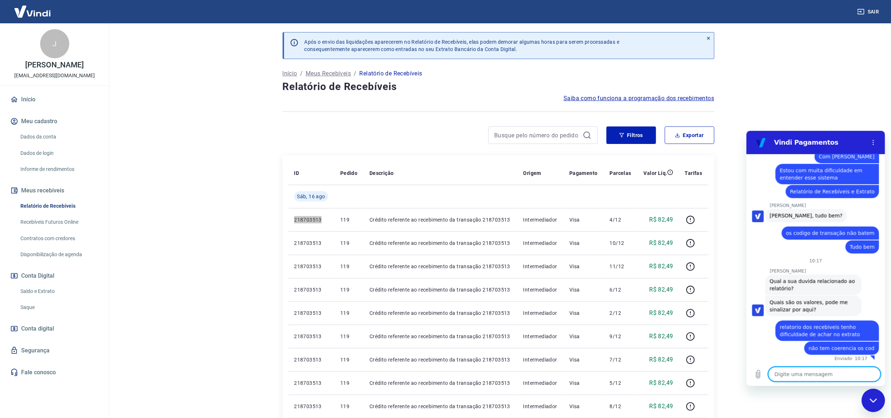
paste textarea "218703513"
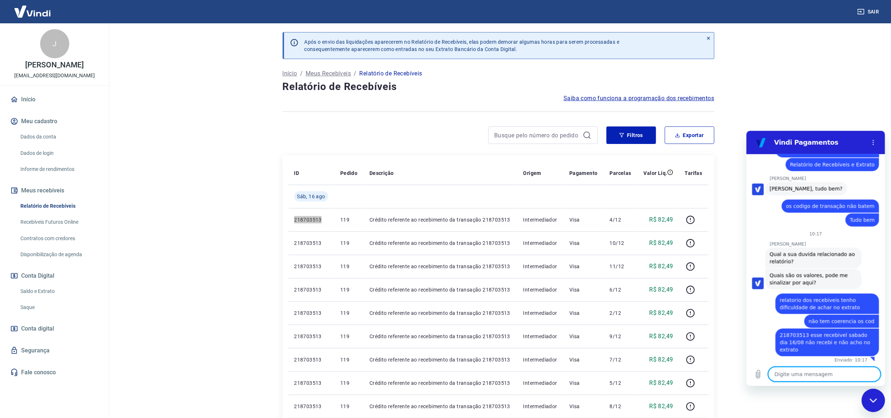
scroll to position [540, 0]
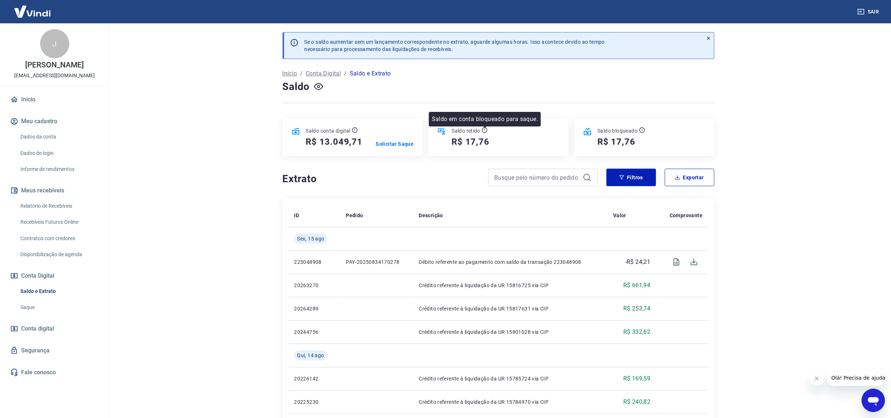
click at [486, 130] on icon at bounding box center [485, 130] width 6 height 6
click at [586, 132] on icon at bounding box center [587, 131] width 9 height 9
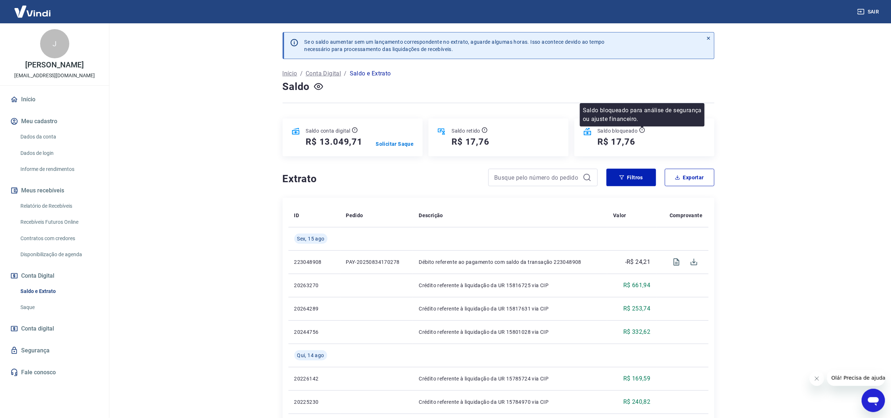
click at [643, 131] on icon at bounding box center [642, 130] width 6 height 6
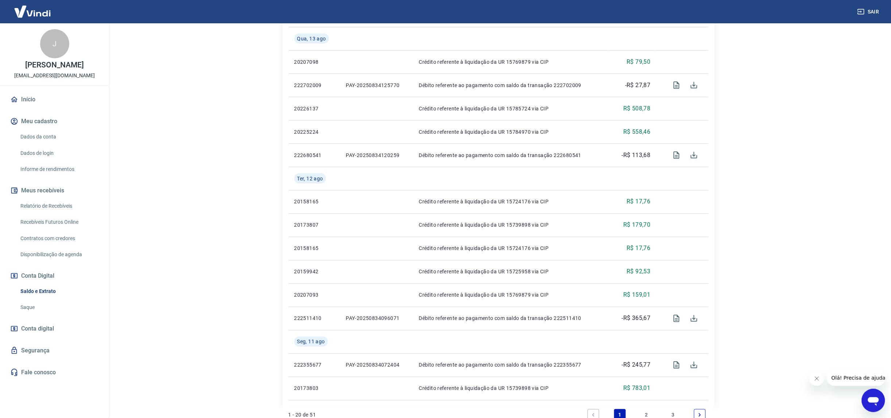
scroll to position [463, 0]
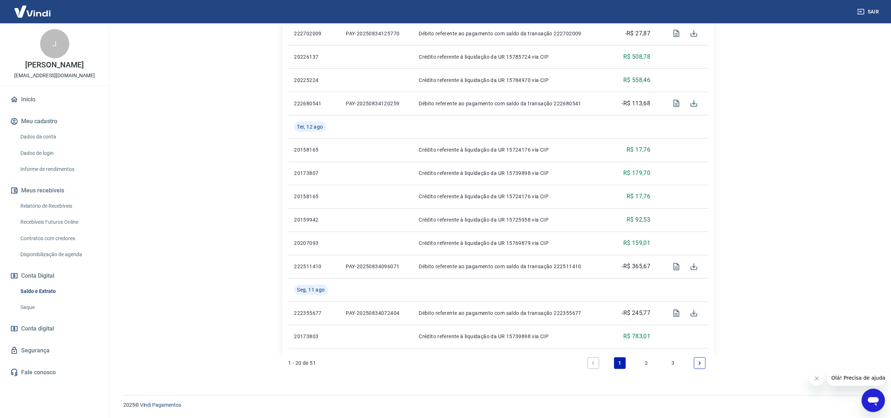
click at [675, 362] on link "3" at bounding box center [674, 364] width 12 height 12
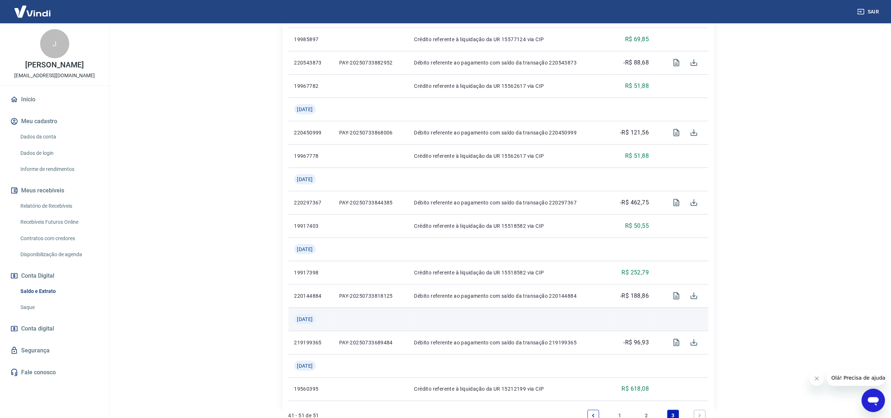
scroll to position [276, 0]
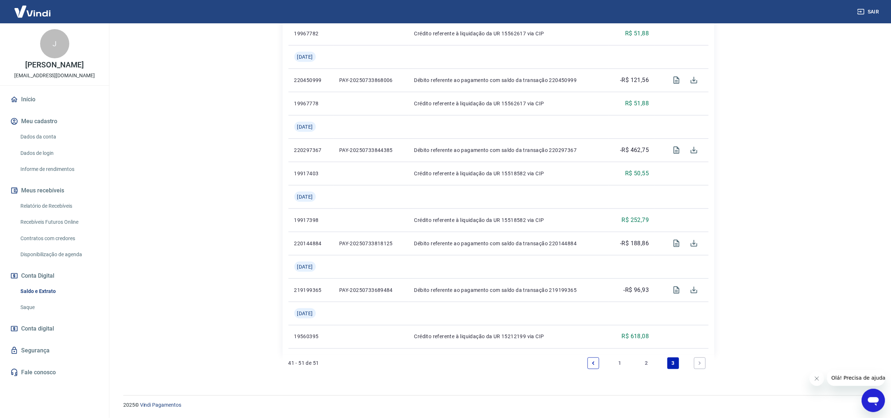
click at [621, 362] on link "1" at bounding box center [620, 364] width 12 height 12
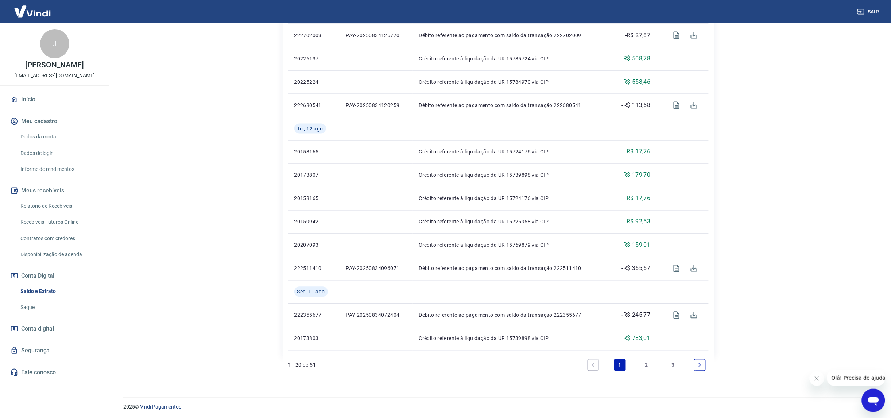
scroll to position [463, 0]
click at [691, 365] on li "Pagination" at bounding box center [700, 364] width 18 height 18
click at [704, 365] on link "Next page" at bounding box center [700, 364] width 12 height 12
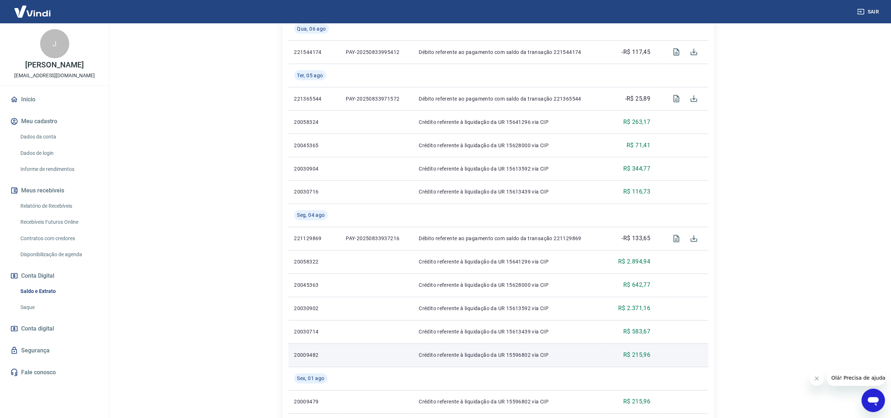
scroll to position [509, 0]
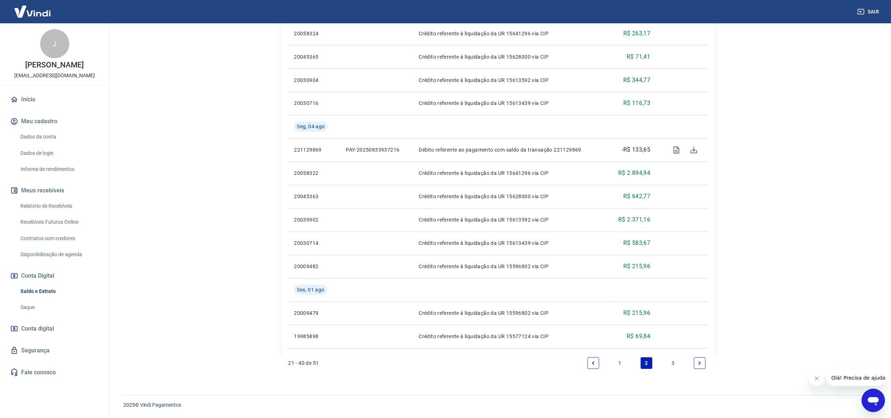
click at [619, 364] on link "1" at bounding box center [620, 364] width 12 height 12
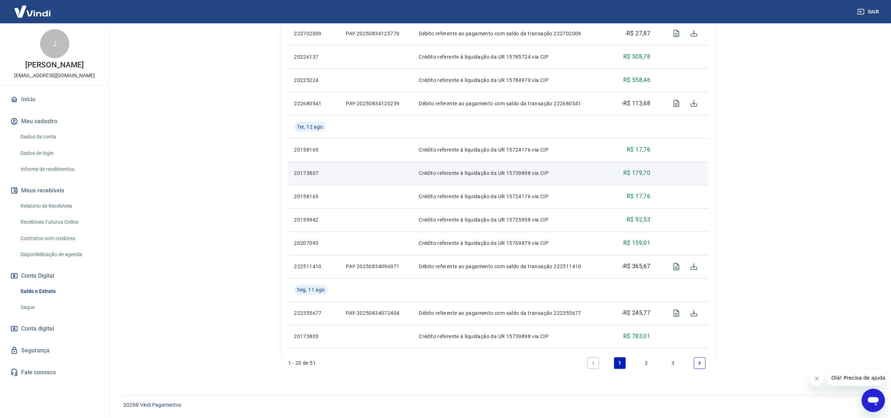
scroll to position [463, 0]
click at [648, 364] on link "2" at bounding box center [647, 364] width 12 height 12
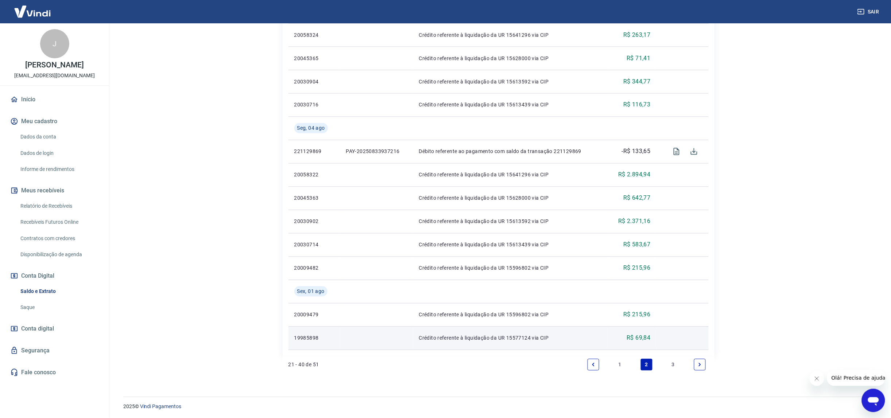
scroll to position [509, 0]
click at [622, 361] on link "1" at bounding box center [620, 364] width 12 height 12
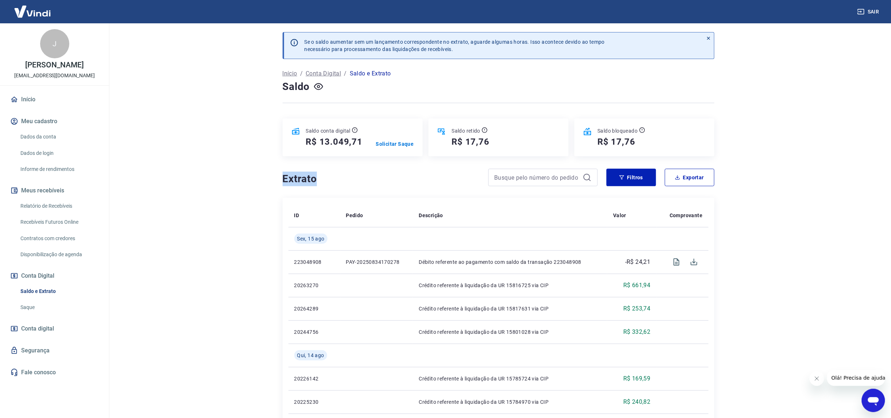
drag, startPoint x: 281, startPoint y: 177, endPoint x: 327, endPoint y: 182, distance: 45.9
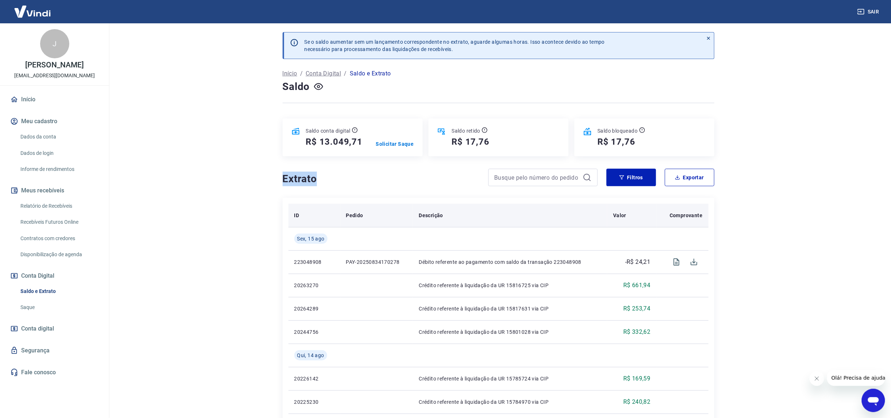
copy h4 "Extrato"
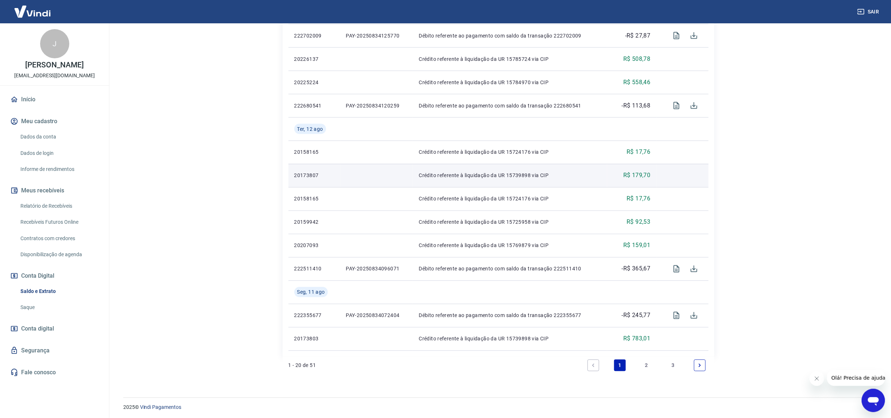
scroll to position [463, 0]
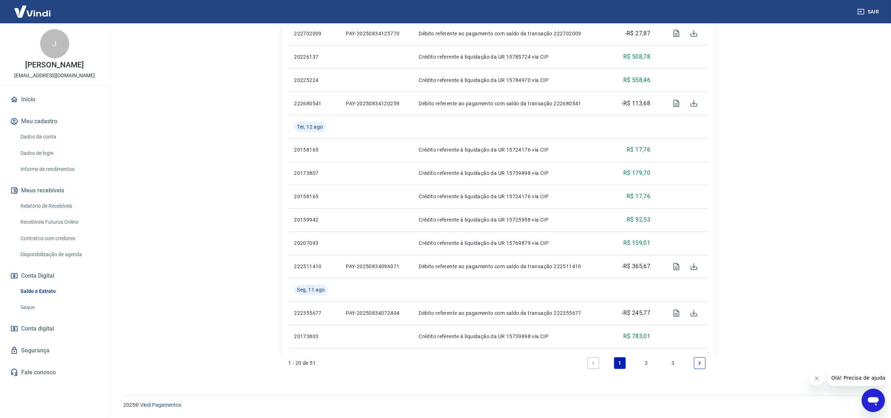
click at [622, 362] on link "1" at bounding box center [620, 364] width 12 height 12
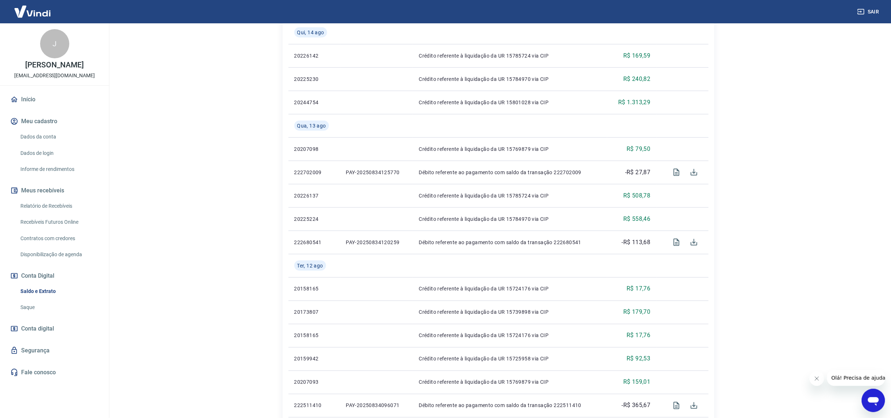
scroll to position [143, 0]
